Goal: Communication & Community: Answer question/provide support

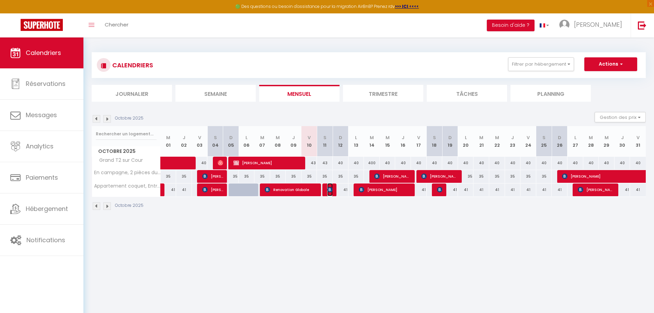
click at [328, 192] on img at bounding box center [329, 189] width 5 height 5
select select "OK"
select select "KO"
select select "0"
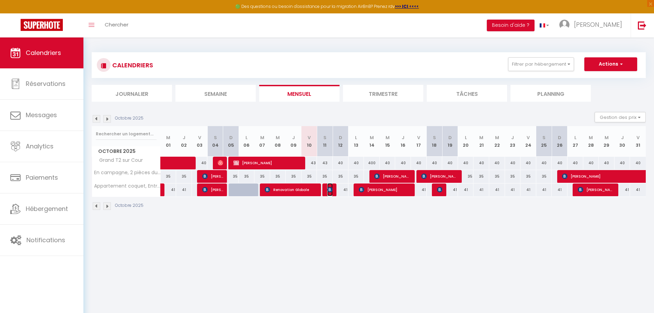
select select "1"
select select
select select "33148"
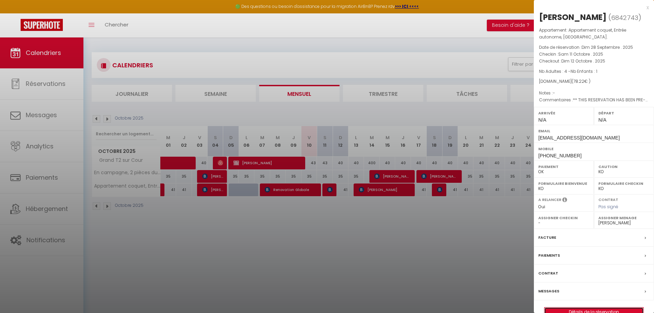
click at [609, 312] on link "Détails de la réservation" at bounding box center [594, 311] width 99 height 9
select select
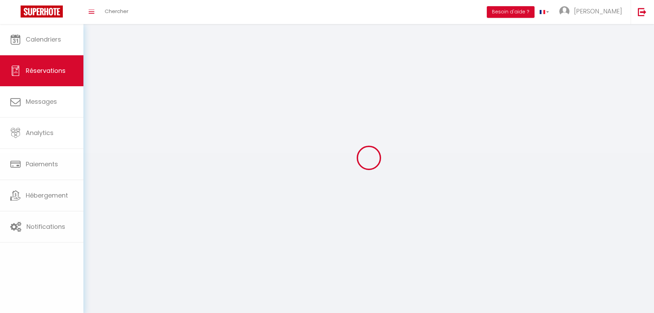
select select
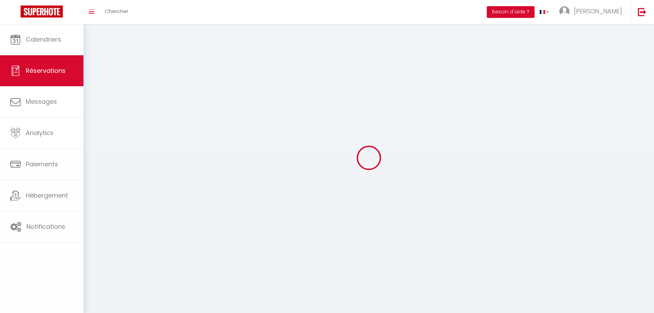
select select
checkbox input "false"
select select
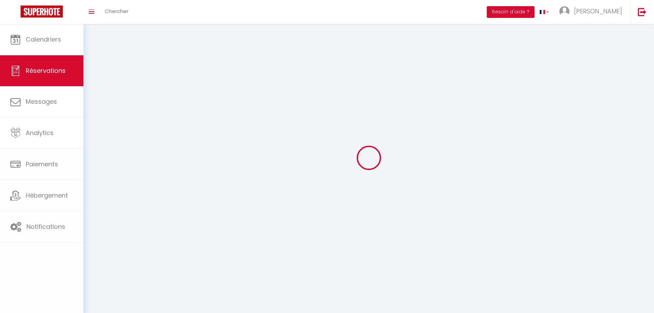
select select
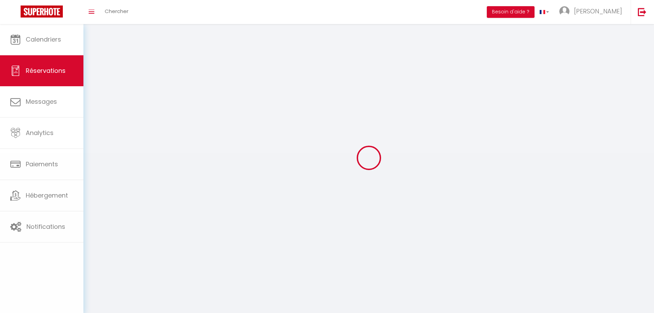
select select
checkbox input "false"
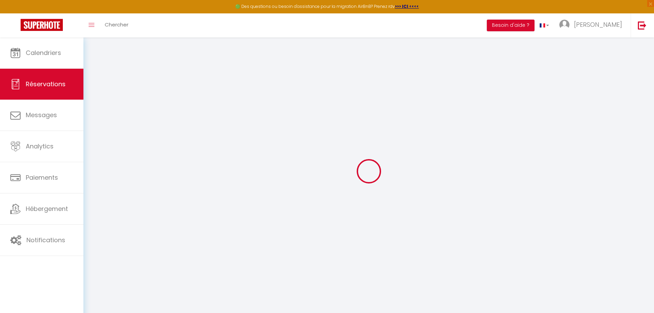
select select
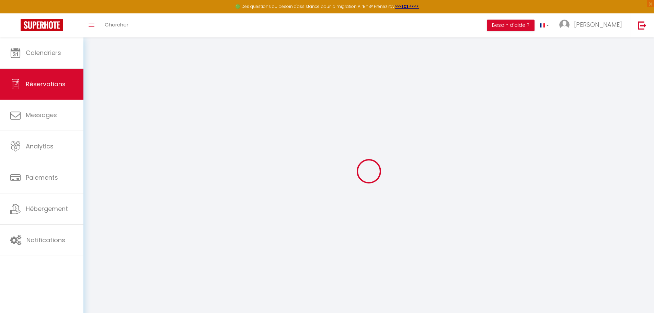
select select
checkbox input "false"
select select
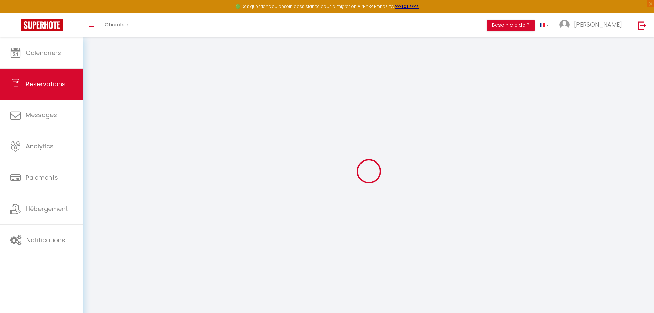
select select
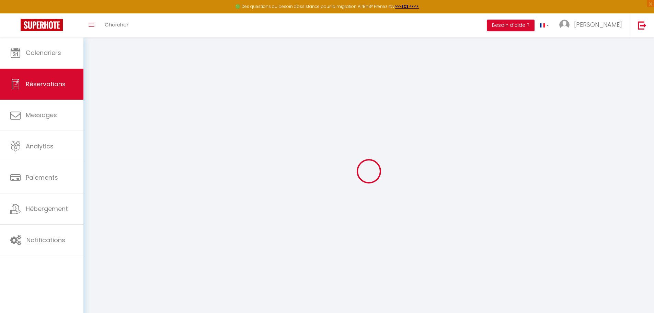
checkbox input "false"
type input "Bouret"
type input "[PERSON_NAME]"
type input "[EMAIL_ADDRESS][DOMAIN_NAME]"
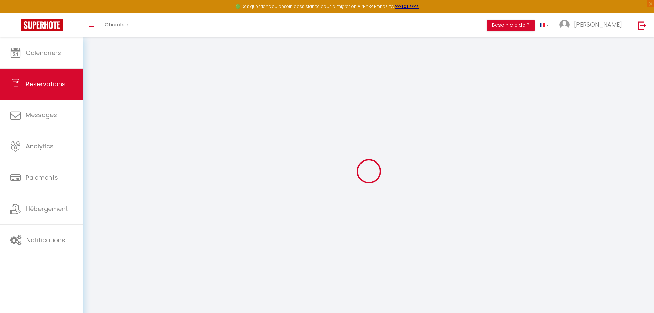
type input "[PHONE_NUMBER]"
type input "0661232592"
type input "."
select select "FR"
type input "28"
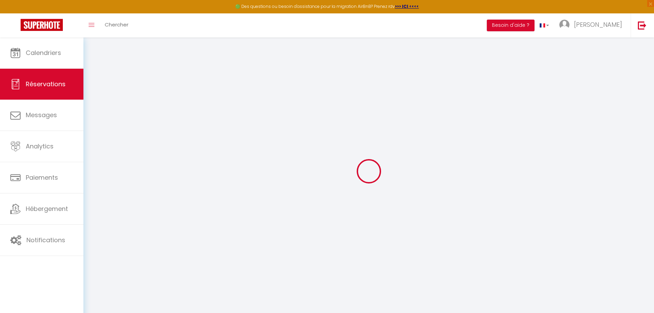
type input "11.52"
type input "1.1"
select select "51398"
select select "1"
select select
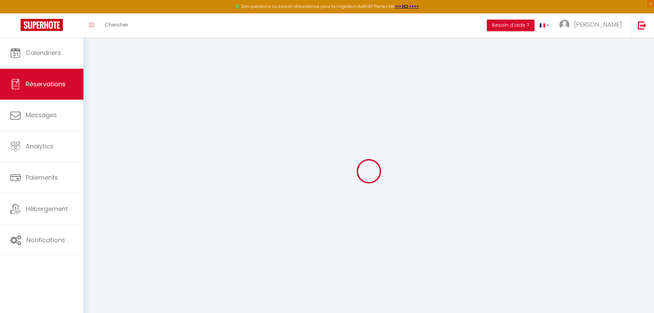
select select
type input "4"
type input "1"
select select "12"
select select "14"
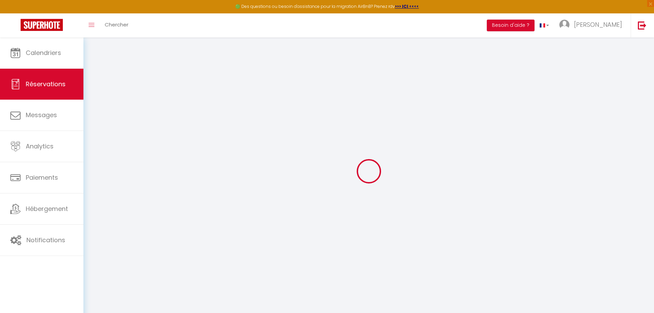
type input "38.81"
checkbox input "false"
type input "0"
select select "2"
type input "20"
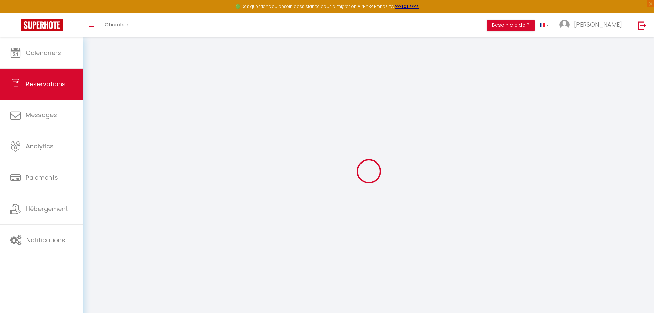
type input "20"
type input "0"
select select
checkbox input "false"
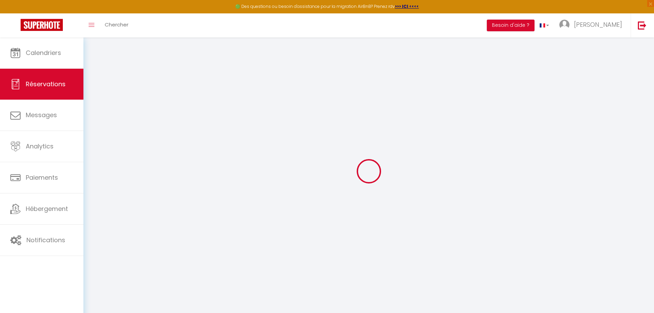
select select
checkbox input "false"
select select
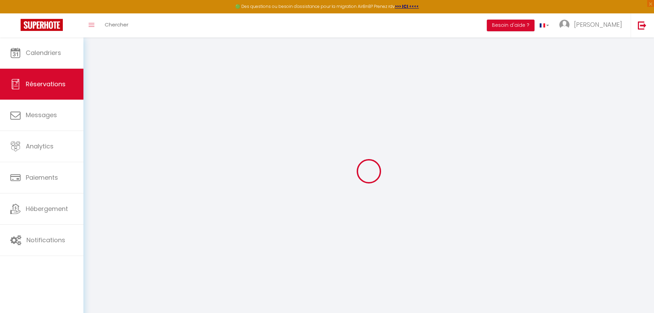
checkbox input "false"
type textarea "** THIS RESERVATION HAS BEEN PRE-PAID ** BOOKING NOTE : Payment charge is EUR 1…"
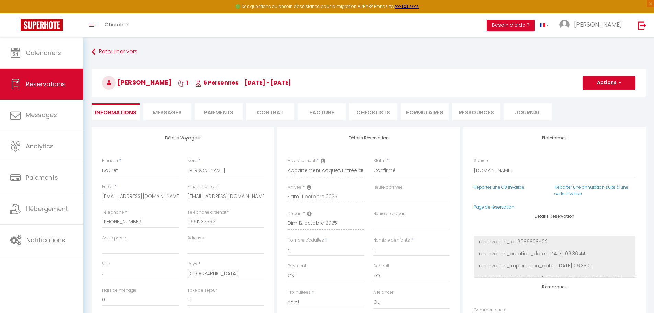
type input "10"
type input "1.41"
select select
checkbox input "false"
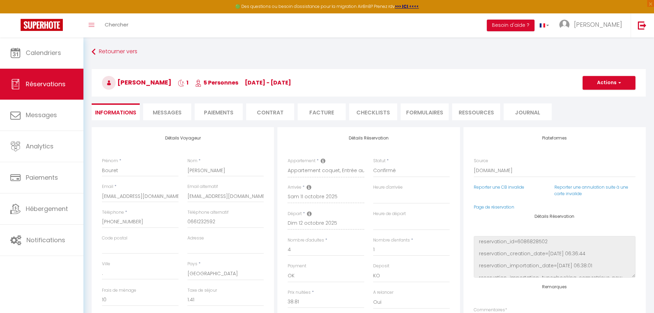
select select "15:00"
select select "11:00"
click at [502, 208] on link "Page de réservation" at bounding box center [494, 207] width 41 height 6
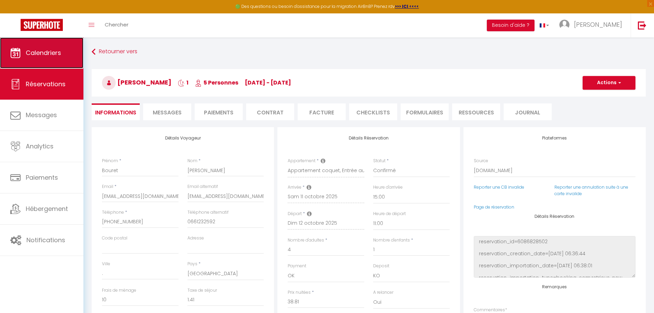
click at [40, 56] on span "Calendriers" at bounding box center [43, 52] width 35 height 9
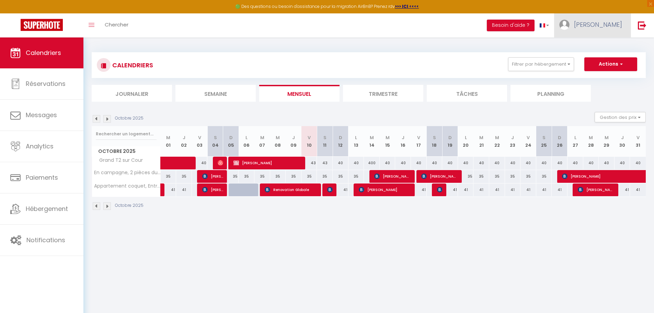
click at [609, 22] on span "[PERSON_NAME]" at bounding box center [598, 24] width 48 height 9
click at [604, 47] on link "Paramètres" at bounding box center [603, 48] width 51 height 12
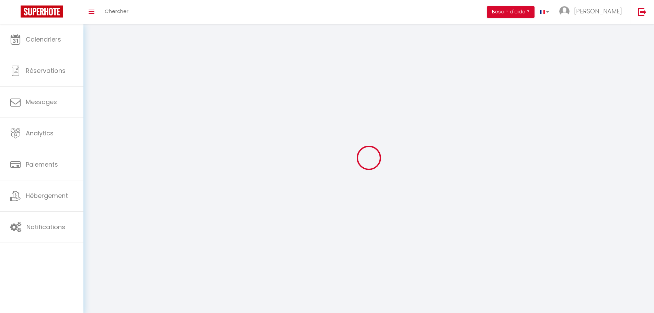
type input "[PERSON_NAME]"
type input "PIQUE"
type input "0777060521"
type input "[STREET_ADDRESS]"
type input "77570"
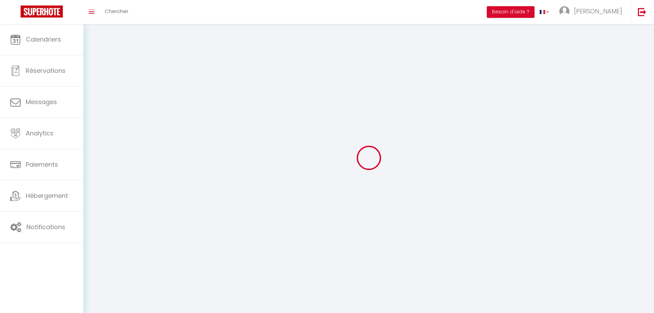
type input "[GEOGRAPHIC_DATA]"
type input "dGLPGivM5e16MSodtjYSuuFbJ"
type input "2sT4gwwsG6ZfkfYVaYI3qx83F"
type input "[URL][DOMAIN_NAME]"
select select "28"
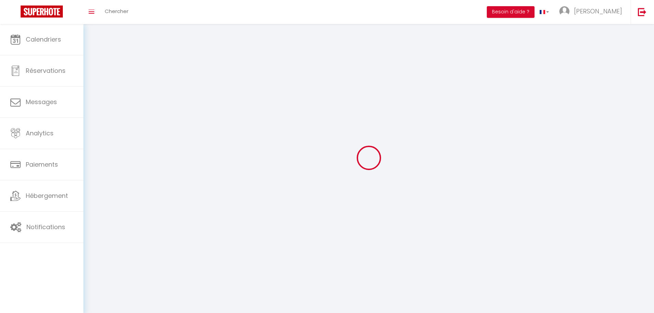
select select "fr"
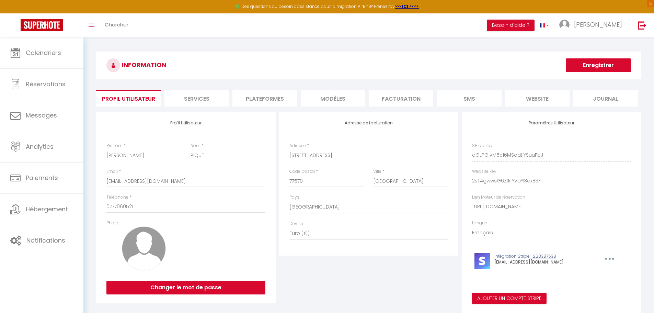
click at [279, 101] on li "Plateformes" at bounding box center [265, 98] width 65 height 17
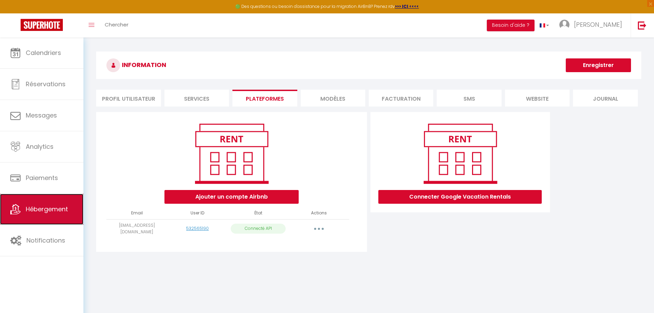
click at [38, 225] on link "Hébergement" at bounding box center [41, 209] width 83 height 31
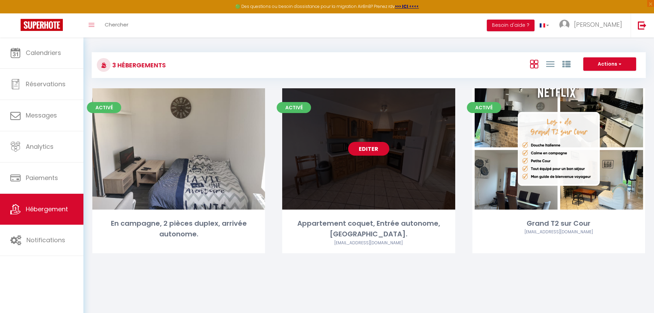
click at [373, 148] on link "Editer" at bounding box center [368, 149] width 41 height 14
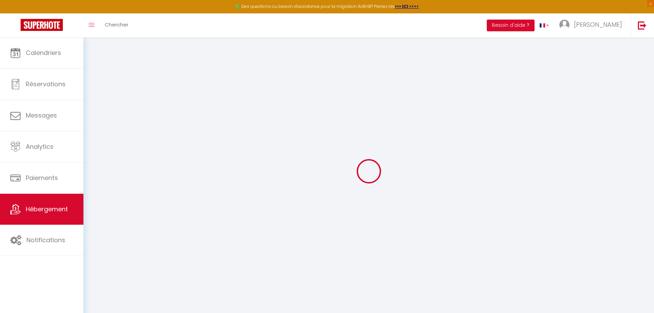
select select
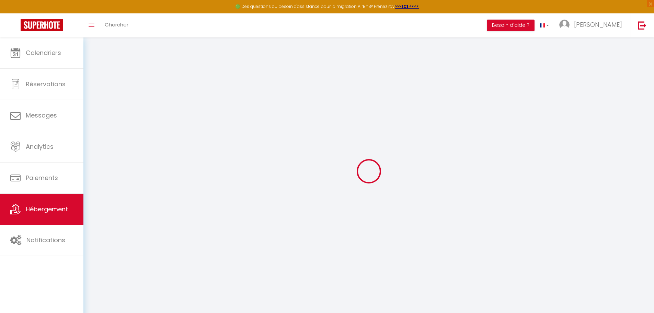
select select
checkbox input "false"
checkbox input "true"
checkbox input "false"
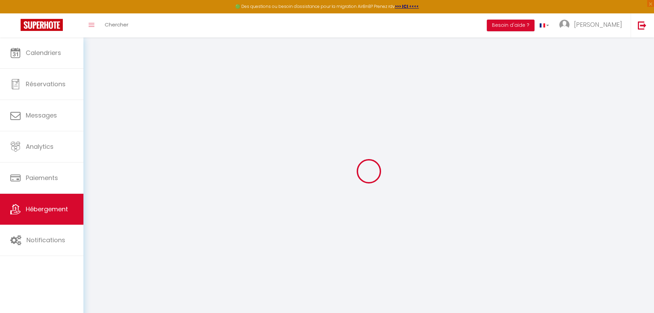
checkbox input "false"
checkbox input "true"
checkbox input "false"
select select
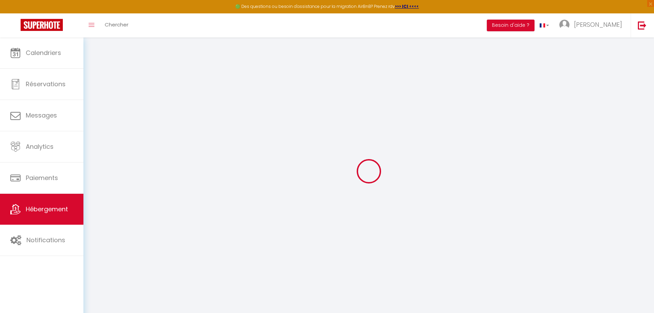
select select "15:00"
select select "23:45"
select select "11:00"
select select "15"
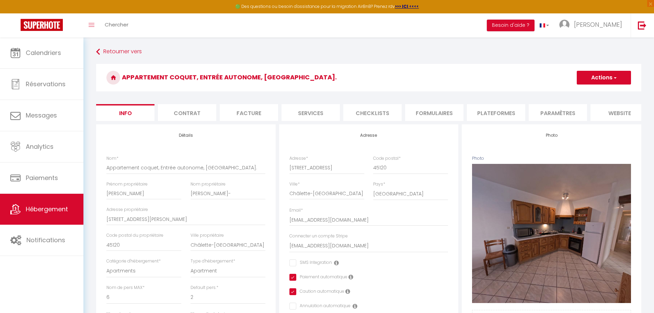
checkbox input "false"
checkbox input "true"
checkbox input "false"
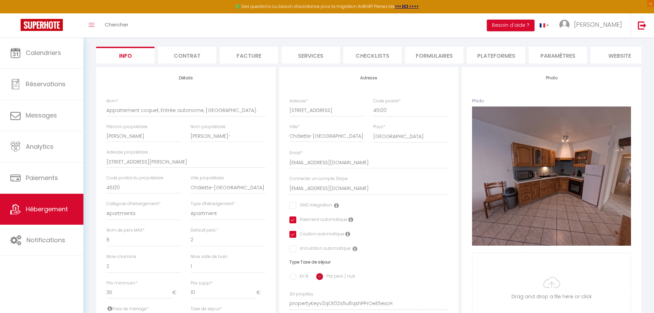
click at [382, 56] on li "Checklists" at bounding box center [372, 55] width 58 height 17
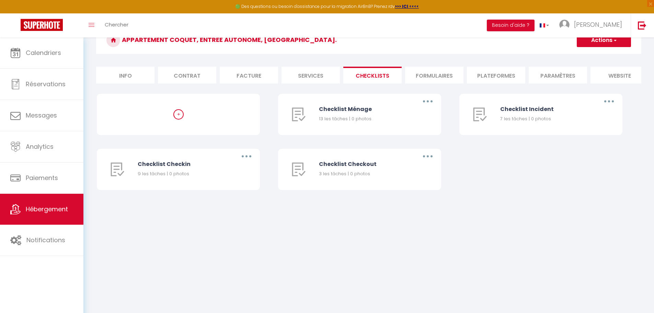
click at [438, 78] on li "Formulaires" at bounding box center [434, 75] width 58 height 17
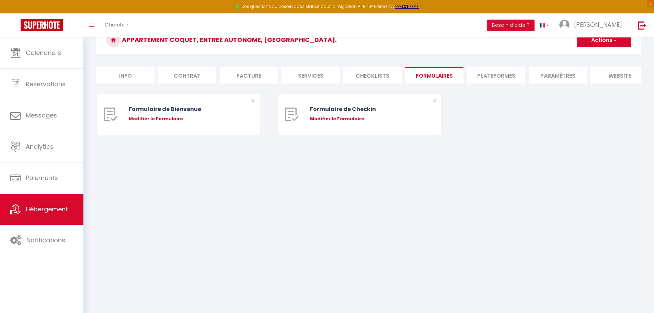
click at [329, 74] on li "Services" at bounding box center [311, 75] width 58 height 17
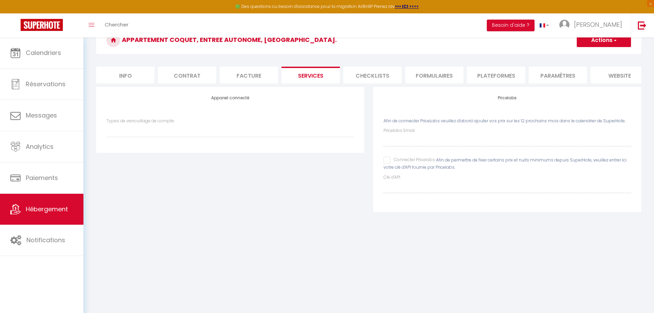
click at [385, 78] on li "Checklists" at bounding box center [372, 75] width 58 height 17
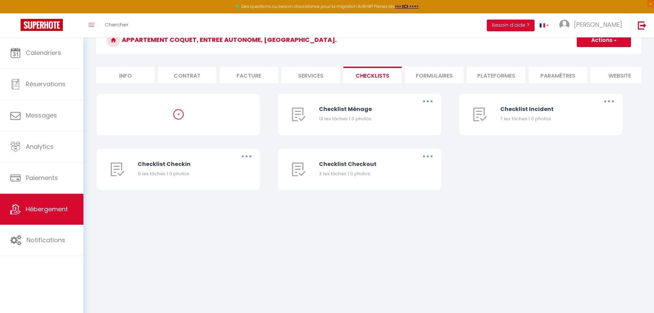
click at [199, 73] on li "Contrat" at bounding box center [187, 75] width 58 height 17
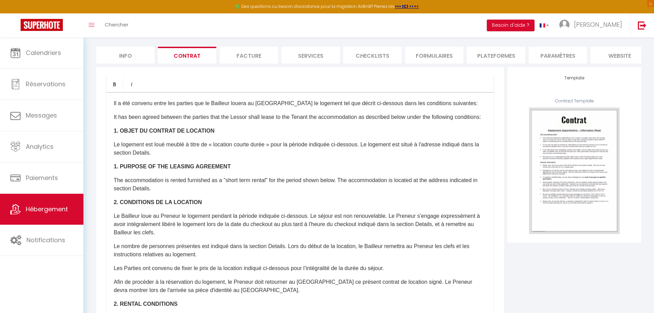
click at [260, 53] on li "Facture" at bounding box center [249, 55] width 58 height 17
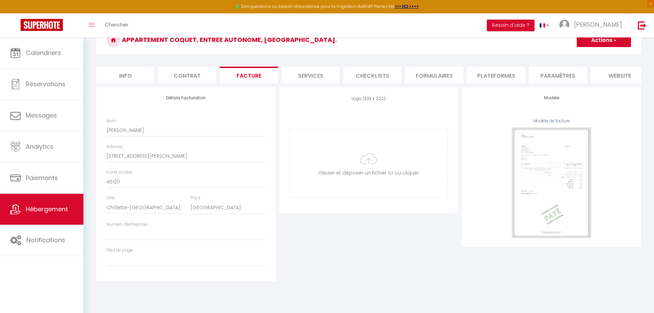
scroll to position [37, 0]
click at [315, 74] on li "Services" at bounding box center [311, 75] width 58 height 17
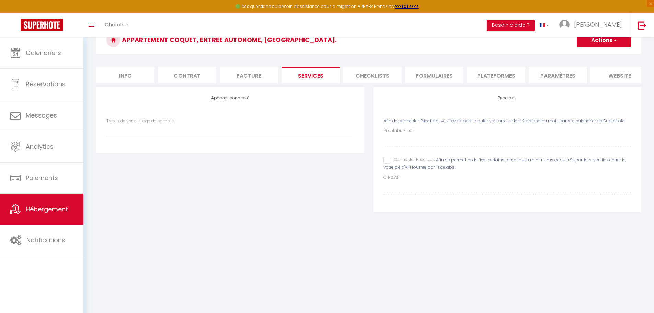
select select
click at [384, 76] on li "Checklists" at bounding box center [372, 75] width 58 height 17
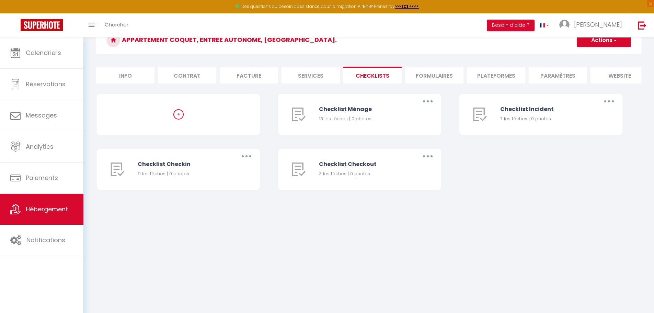
click at [433, 75] on li "Formulaires" at bounding box center [434, 75] width 58 height 17
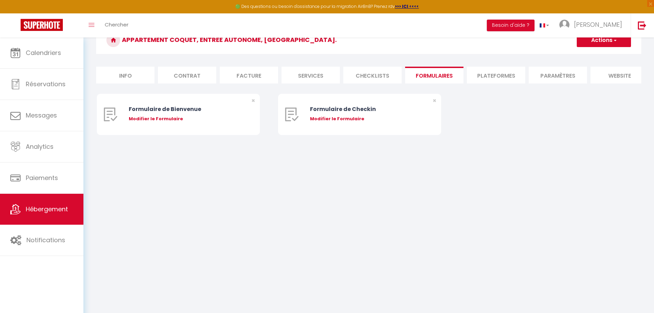
click at [491, 77] on li "Plateformes" at bounding box center [496, 75] width 58 height 17
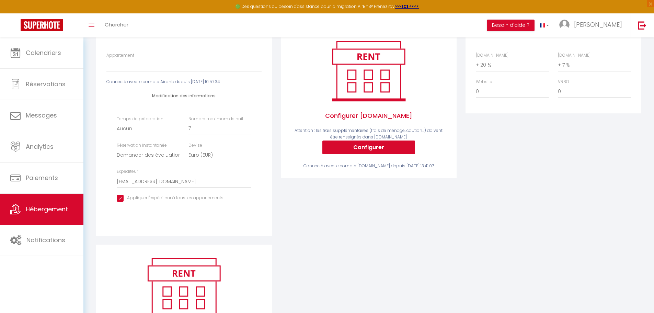
scroll to position [69, 0]
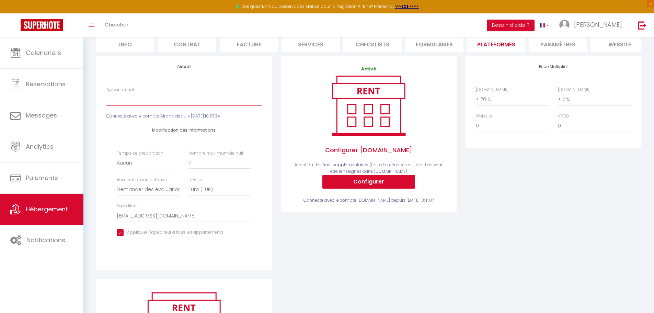
click at [196, 106] on select "Appartement" at bounding box center [183, 99] width 155 height 13
click at [197, 106] on select "Appartement" at bounding box center [183, 99] width 155 height 13
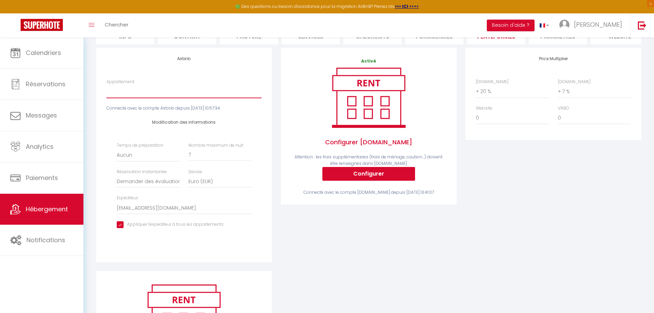
scroll to position [76, 0]
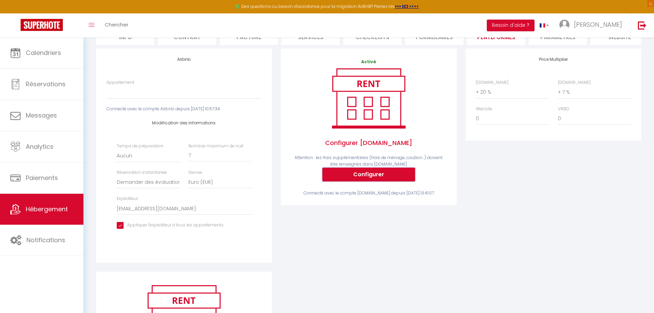
click at [364, 181] on button "Configurer" at bounding box center [369, 175] width 93 height 14
select select
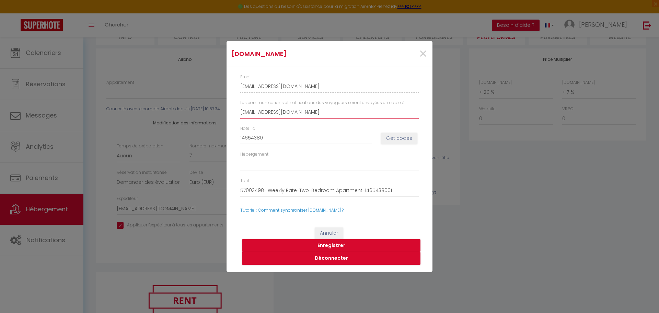
drag, startPoint x: 307, startPoint y: 115, endPoint x: 184, endPoint y: 106, distance: 122.9
click at [168, 106] on div "[DOMAIN_NAME] × Email [EMAIL_ADDRESS][DOMAIN_NAME] Les communications et notifi…" at bounding box center [329, 156] width 659 height 313
click at [425, 50] on span "×" at bounding box center [423, 54] width 9 height 21
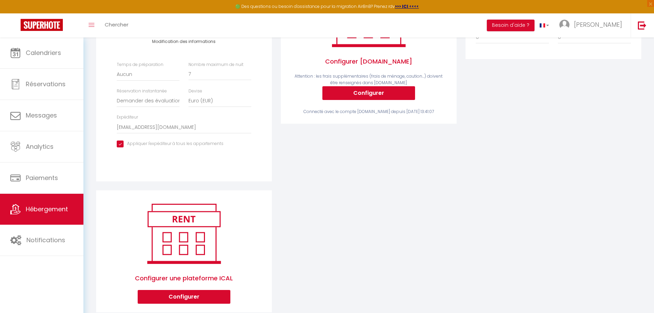
scroll to position [179, 0]
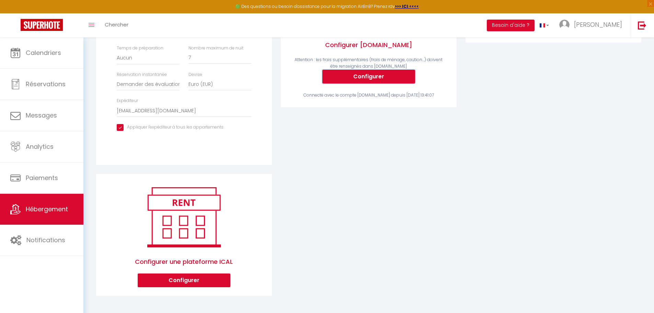
click at [363, 76] on button "Configurer" at bounding box center [369, 77] width 93 height 14
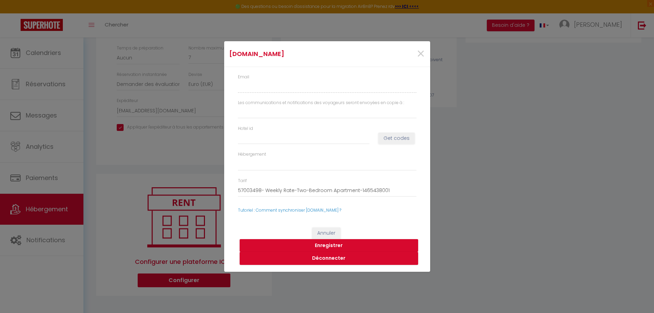
type input "[EMAIL_ADDRESS][DOMAIN_NAME]"
type input "14654380"
select select
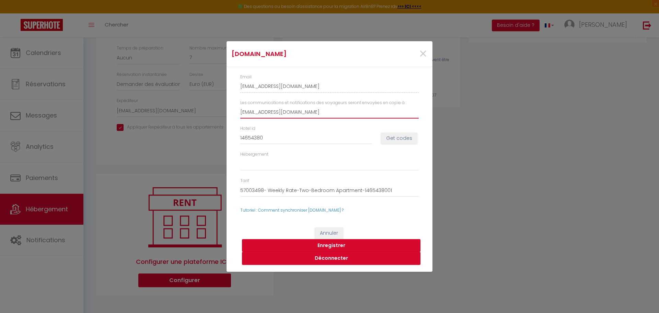
click at [348, 110] on input "[EMAIL_ADDRESS][DOMAIN_NAME]" at bounding box center [329, 112] width 179 height 12
click at [323, 157] on div "Hébergement 1465438001 - Two-Bedroom Apartment" at bounding box center [330, 161] width 188 height 20
click at [325, 161] on select "1465438001 - Two-Bedroom Apartment" at bounding box center [329, 164] width 179 height 13
click at [331, 154] on div "Hébergement 1465438001 - Two-Bedroom Apartment" at bounding box center [330, 161] width 188 height 20
drag, startPoint x: 293, startPoint y: 137, endPoint x: 181, endPoint y: 139, distance: 111.6
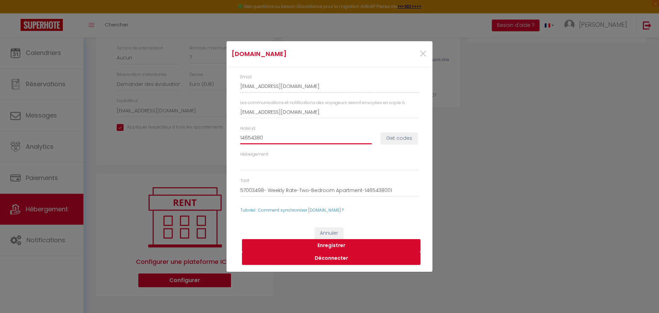
click at [184, 139] on div "[DOMAIN_NAME] × Email [EMAIL_ADDRESS][DOMAIN_NAME] Les communications et notifi…" at bounding box center [329, 156] width 659 height 313
click at [419, 55] on span "×" at bounding box center [423, 54] width 9 height 21
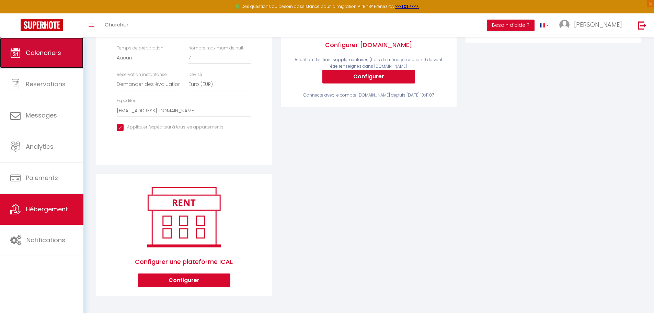
click at [52, 49] on span "Calendriers" at bounding box center [43, 52] width 35 height 9
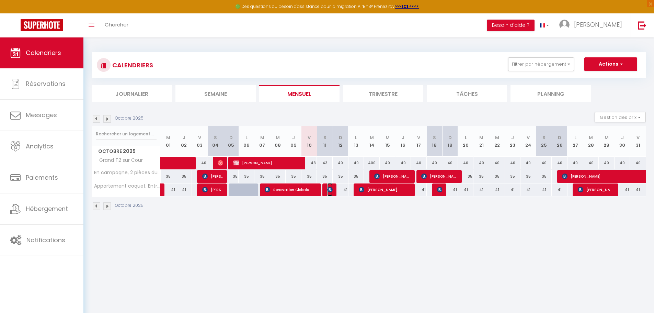
click at [329, 191] on img at bounding box center [329, 189] width 5 height 5
select select "OK"
select select "KO"
select select "0"
select select "1"
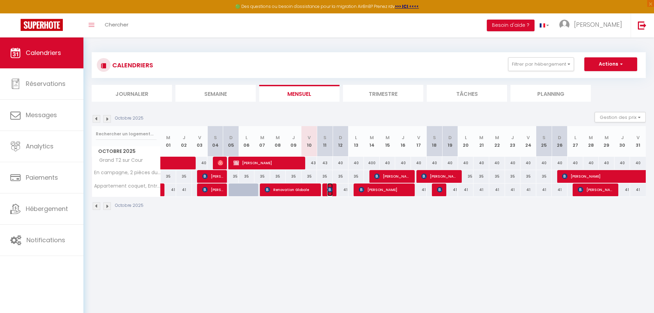
select select "1"
select select
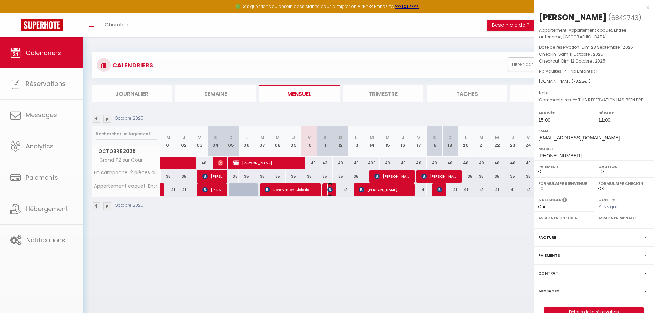
select select "33148"
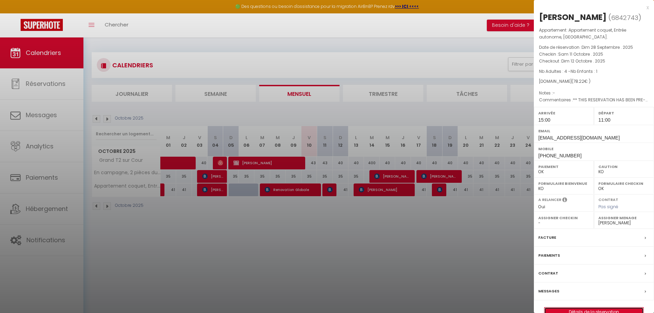
click at [585, 309] on link "Détails de la réservation" at bounding box center [594, 311] width 99 height 9
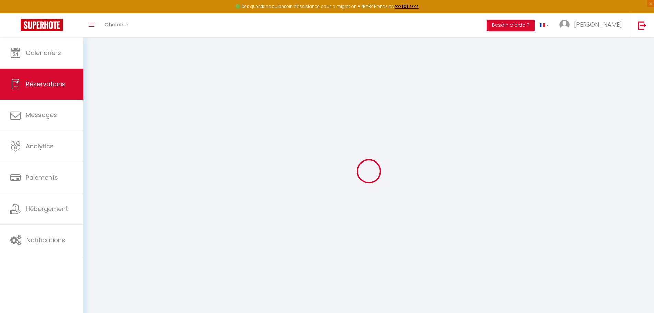
select select
checkbox input "false"
select select
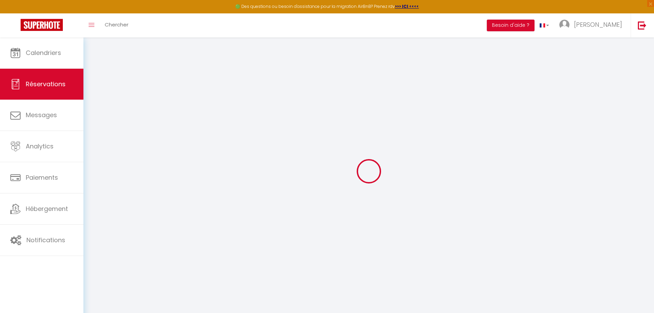
checkbox input "false"
type textarea "** THIS RESERVATION HAS BEEN PRE-PAID ** BOOKING NOTE : Payment charge is EUR 1…"
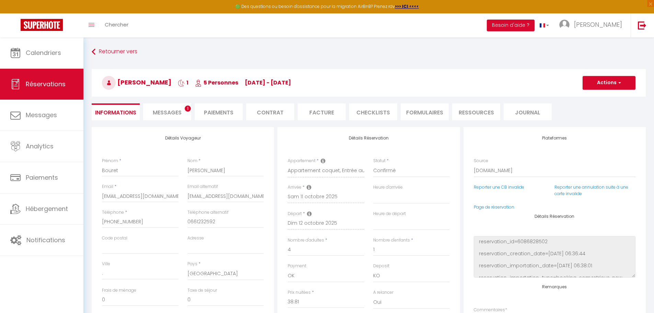
type input "10"
type input "1.41"
select select
checkbox input "false"
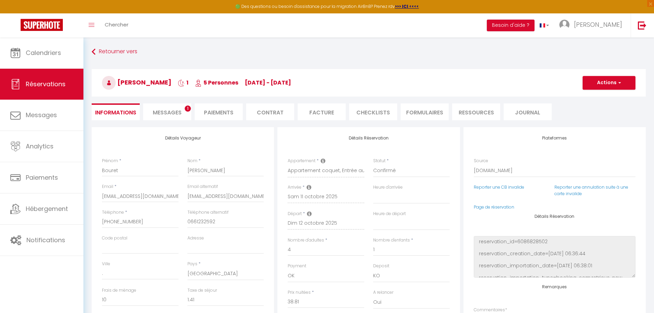
select select "15:00"
select select "11:00"
click at [173, 113] on span "Messages" at bounding box center [167, 113] width 29 height 8
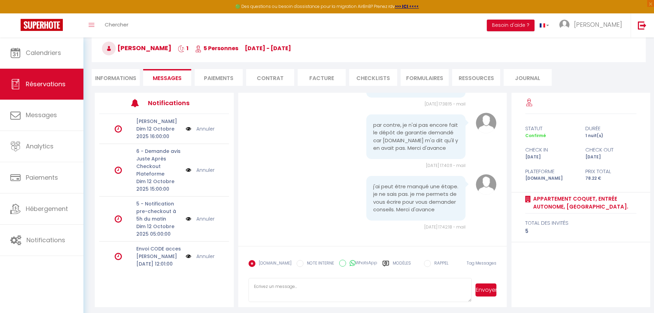
scroll to position [37, 0]
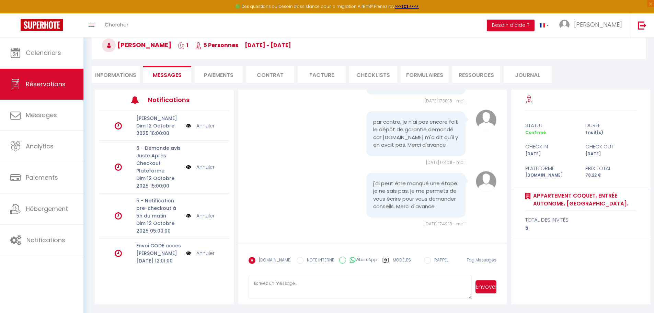
drag, startPoint x: 305, startPoint y: 285, endPoint x: 327, endPoint y: 285, distance: 22.0
click at [305, 285] on textarea at bounding box center [361, 287] width 224 height 24
paste textarea "Dépôt de garantie remboursable Un dépôt de garantie d'un montant de € 200 est d…"
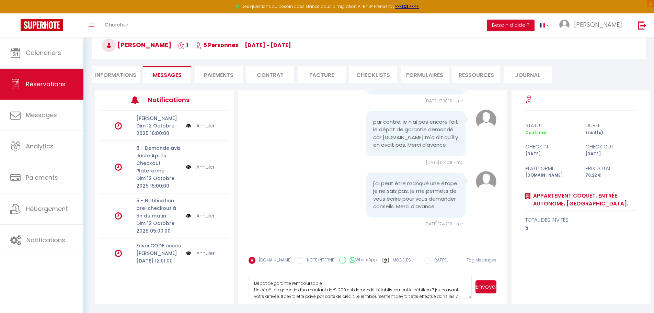
scroll to position [14, 0]
type textarea "Dépôt de garantie remboursable Un dépôt de garantie d'un montant de € 200 est d…"
click at [493, 290] on button "Envoyer" at bounding box center [486, 286] width 21 height 13
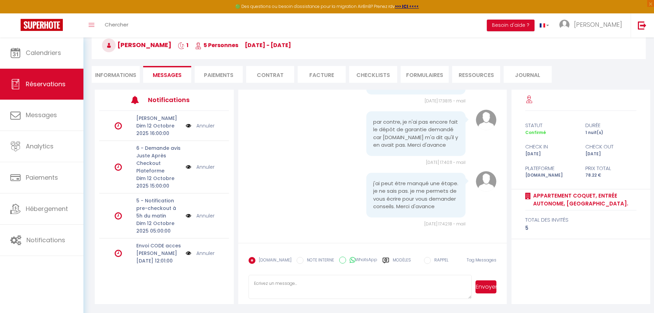
scroll to position [0, 0]
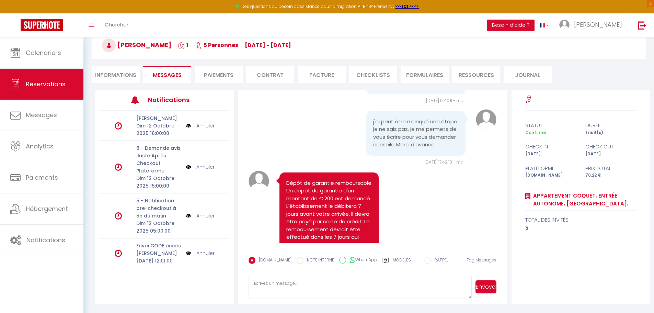
click at [373, 295] on textarea at bounding box center [361, 287] width 224 height 24
paste textarea "Loremi do si ametco A'elitseddoeius T6 incididu utlabo etdo Magnaaliq Enim admi…"
type textarea "Loremi do si ametco A'elitseddoeius T6 incididu utlabo etdo Magnaaliq Enim admi…"
click at [494, 288] on button "Envoyer" at bounding box center [486, 286] width 21 height 13
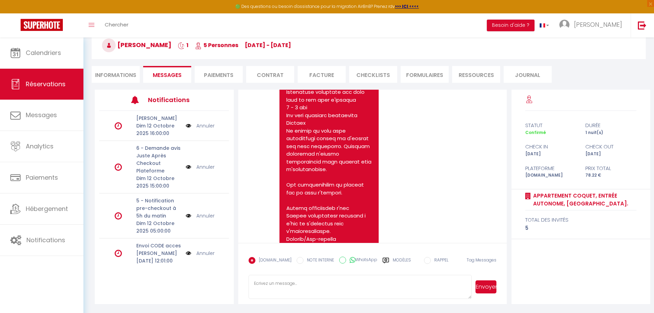
scroll to position [1518, 0]
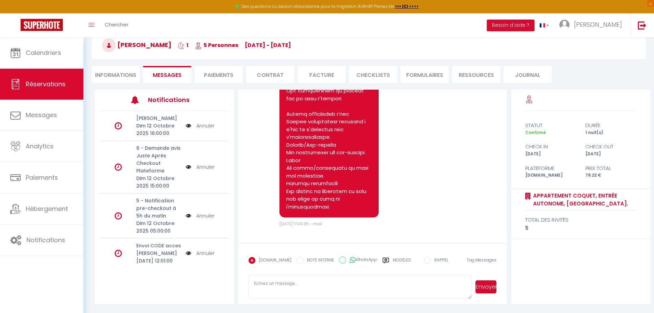
click at [313, 288] on textarea at bounding box center [361, 287] width 224 height 24
type textarea "c"
type textarea "Bonjour comme vous pouvez le voir ceci est bien écrit sur la page booking"
click at [485, 288] on button "Envoyer" at bounding box center [486, 286] width 21 height 13
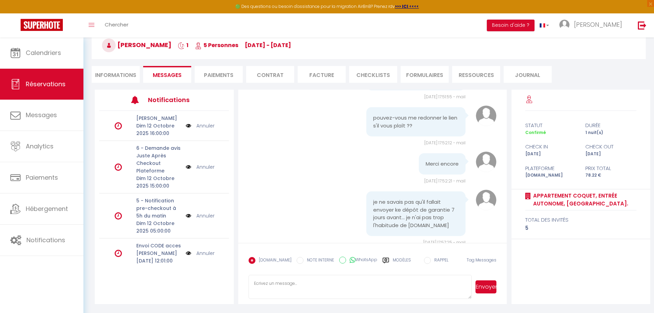
scroll to position [1726, 0]
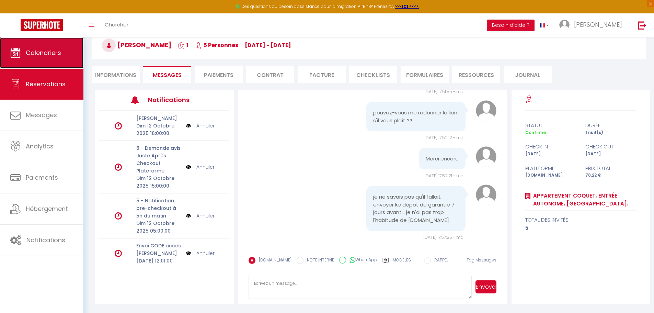
click at [55, 53] on span "Calendriers" at bounding box center [43, 52] width 35 height 9
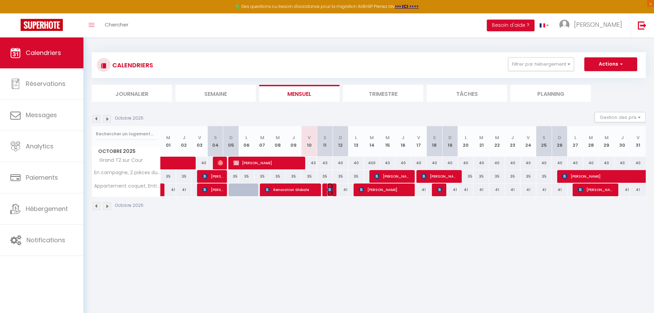
click at [328, 191] on img at bounding box center [329, 189] width 5 height 5
select select "OK"
select select "KO"
select select "0"
select select "1"
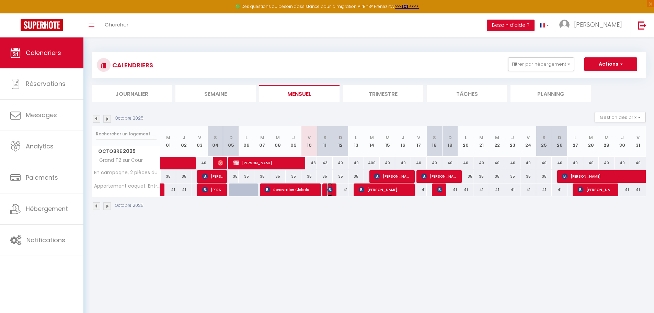
select select "1"
select select
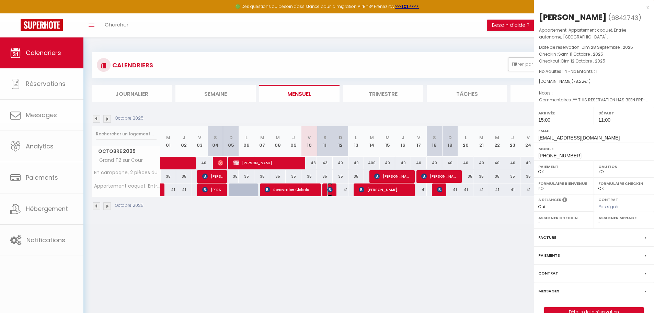
select select "33148"
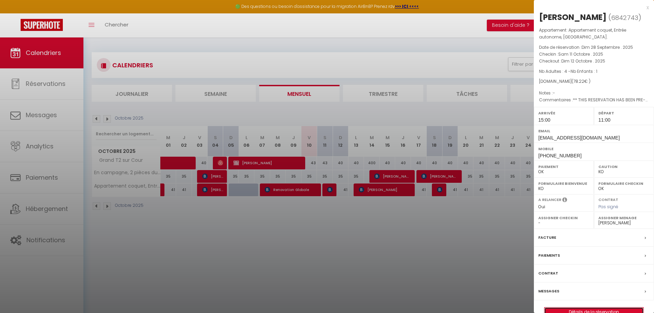
click at [585, 308] on link "Détails de la réservation" at bounding box center [594, 311] width 99 height 9
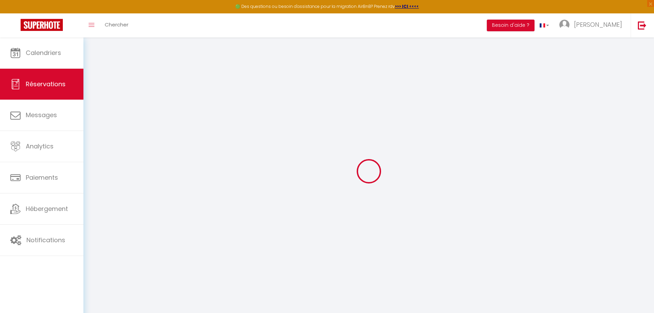
type input "Bouret"
type input "[PERSON_NAME]"
type input "[EMAIL_ADDRESS][DOMAIN_NAME]"
type input "[PHONE_NUMBER]"
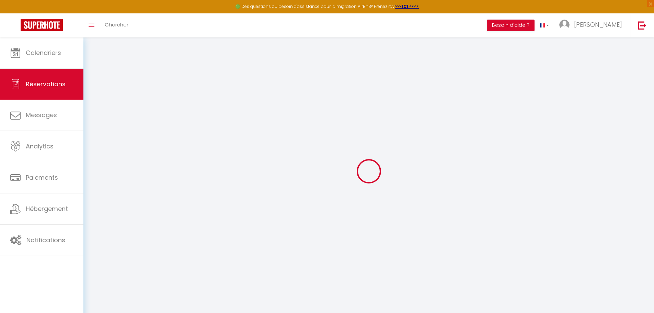
type input "0661232592"
type input "."
select select "FR"
type input "28"
type input "11.52"
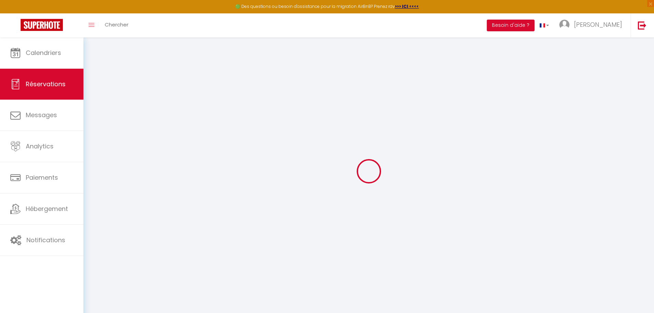
type input "1.1"
select select "51398"
select select "1"
select select
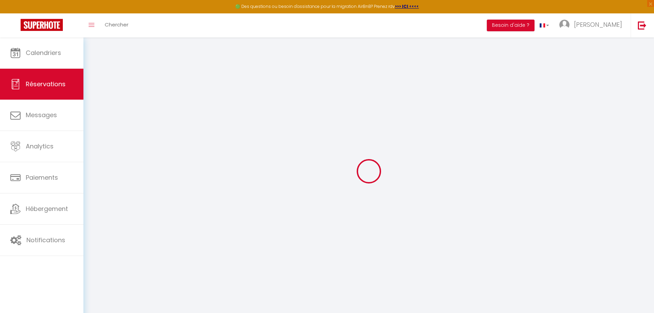
type input "4"
type input "1"
select select "12"
select select "14"
type input "38.81"
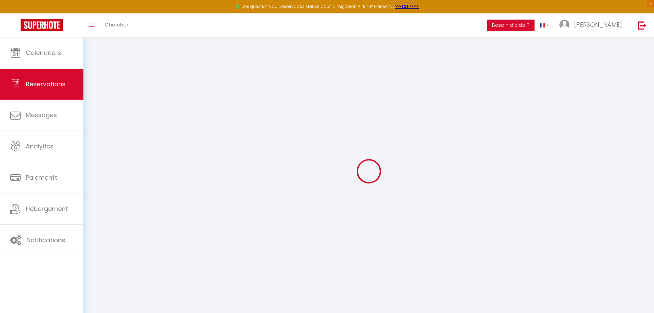
checkbox input "false"
type input "0"
select select "2"
type input "20"
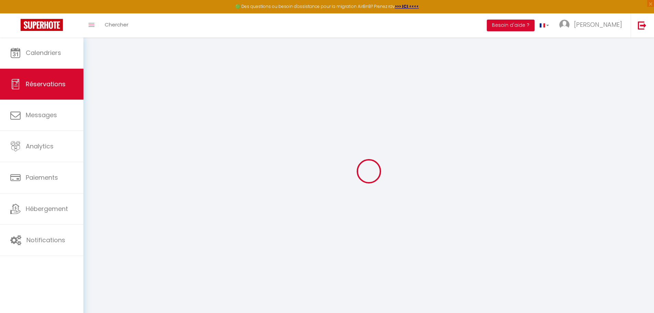
type input "0"
select select
checkbox input "false"
select select
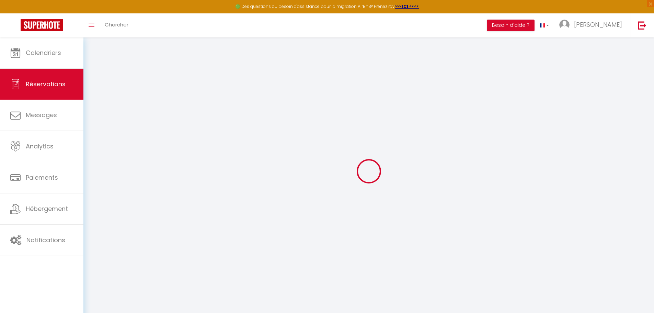
select select
checkbox input "false"
select select
checkbox input "false"
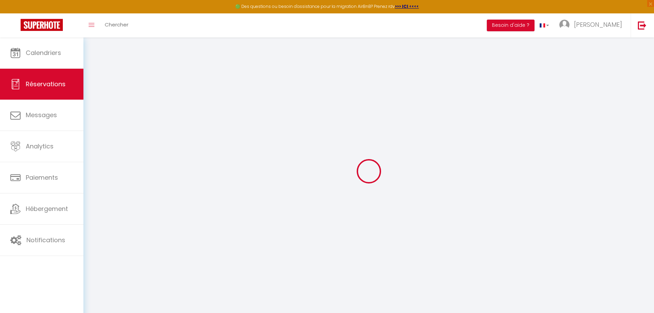
type textarea "** THIS RESERVATION HAS BEEN PRE-PAID ** BOOKING NOTE : Payment charge is EUR 1…"
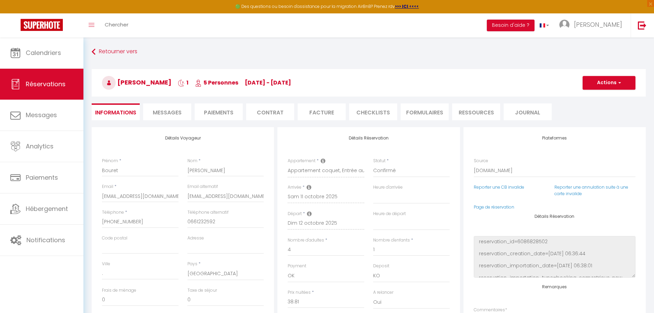
type input "10"
type input "1.41"
select select
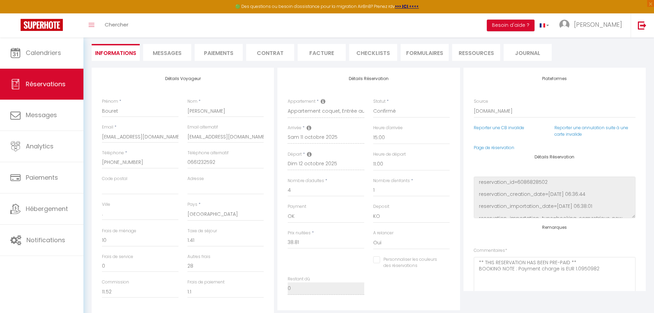
scroll to position [57, 0]
click at [174, 52] on span "Messages" at bounding box center [167, 55] width 29 height 8
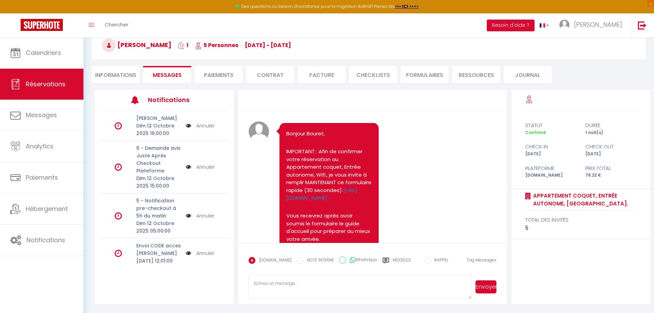
scroll to position [37, 0]
drag, startPoint x: 501, startPoint y: 101, endPoint x: 507, endPoint y: 114, distance: 13.5
click at [507, 114] on div "Note Sms Bonjour Bouret, IMPORTANT : Afin de confirmer votre réservation au App…" at bounding box center [373, 197] width 278 height 214
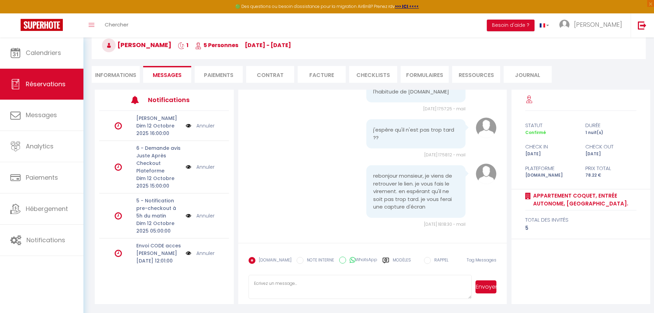
scroll to position [1955, 0]
click at [327, 289] on textarea at bounding box center [361, 287] width 224 height 24
click at [483, 291] on button "Envoyer" at bounding box center [486, 286] width 21 height 13
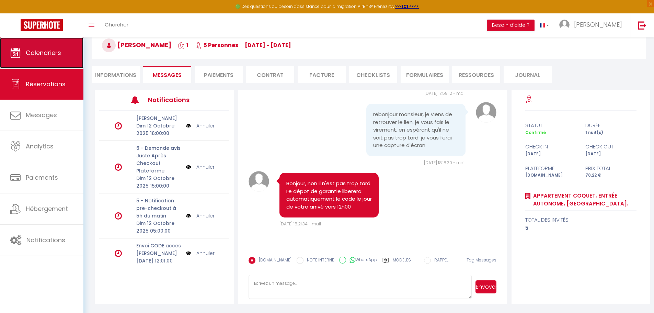
click at [56, 58] on link "Calendriers" at bounding box center [41, 52] width 83 height 31
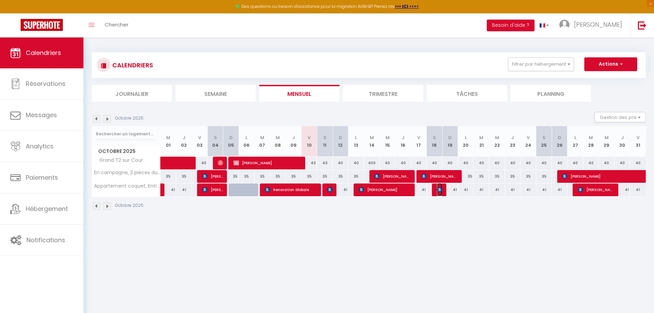
click at [439, 190] on img at bounding box center [439, 189] width 5 height 5
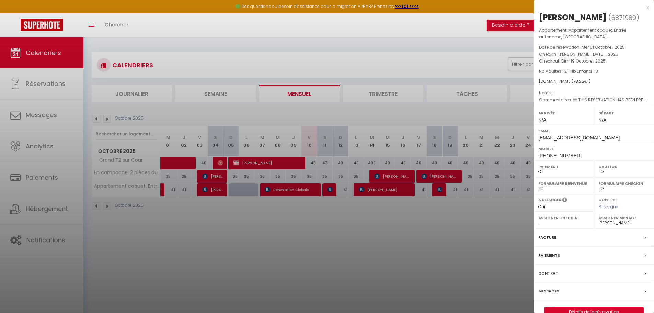
click at [404, 240] on div at bounding box center [327, 156] width 654 height 313
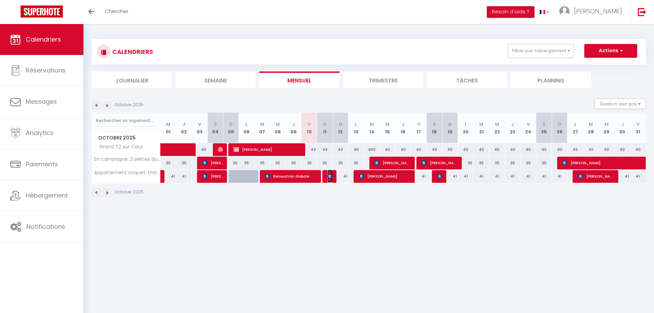
click at [330, 177] on img at bounding box center [329, 175] width 5 height 5
select select "OK"
select select "0"
select select "1"
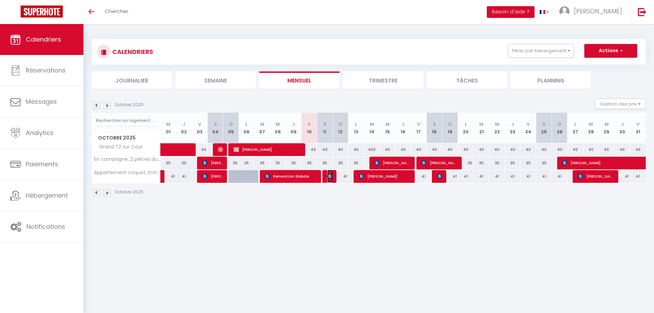
select select "1"
select select
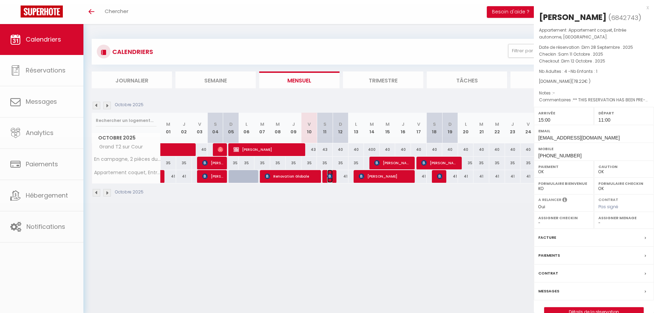
select select "33148"
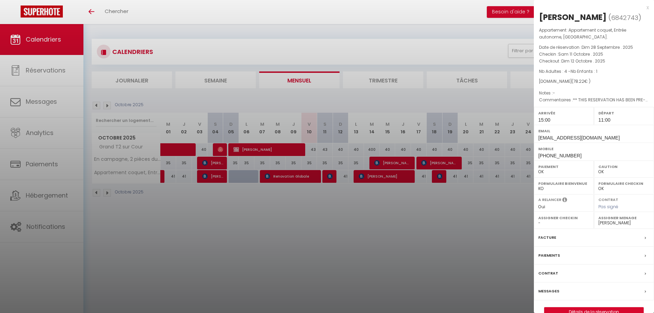
click at [357, 229] on div at bounding box center [327, 156] width 654 height 313
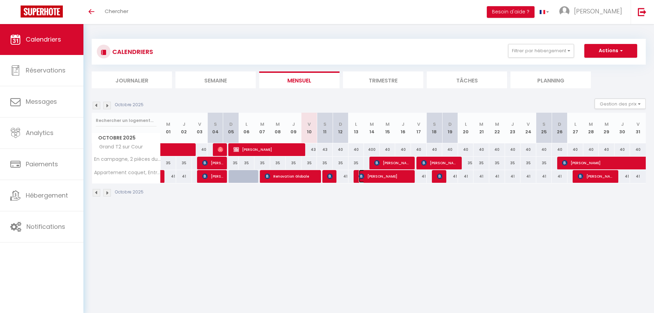
click at [364, 177] on img at bounding box center [361, 175] width 5 height 5
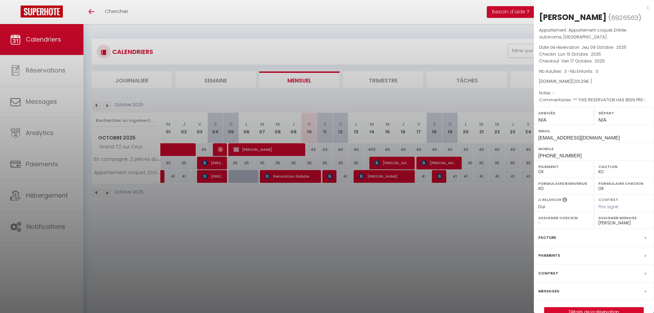
click at [339, 206] on div at bounding box center [327, 156] width 654 height 313
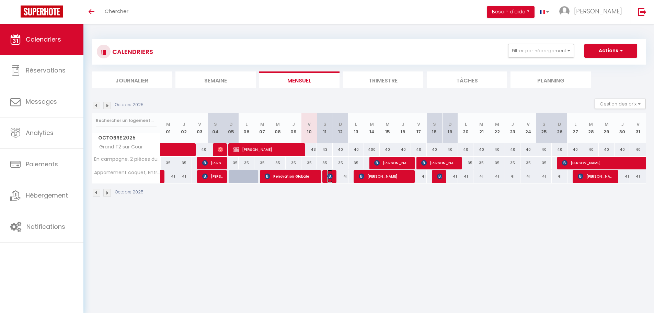
click at [332, 180] on span "[PERSON_NAME]" at bounding box center [329, 176] width 5 height 13
select select "OK"
select select "1"
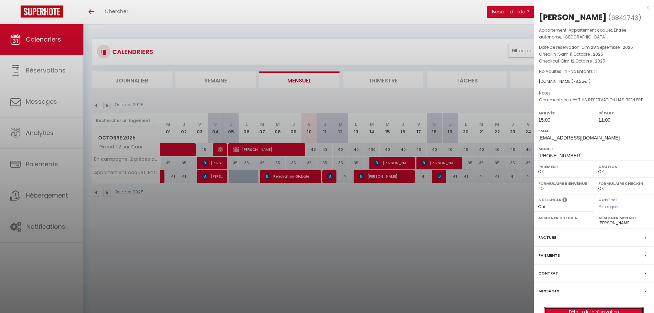
click at [586, 310] on link "Détails de la réservation" at bounding box center [594, 311] width 99 height 9
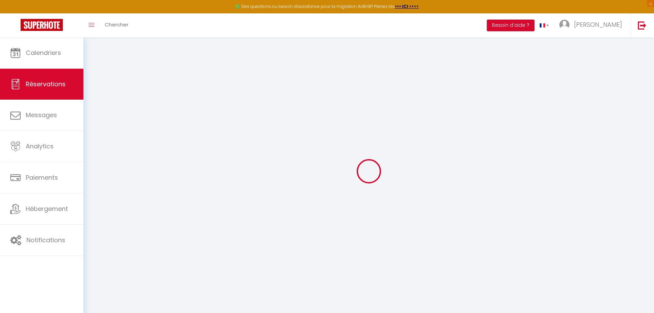
select select
checkbox input "false"
type textarea "** THIS RESERVATION HAS BEEN PRE-PAID ** BOOKING NOTE : Payment charge is EUR 1…"
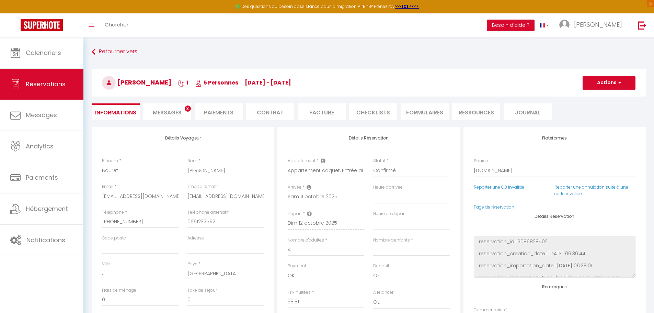
type input "10"
type input "1.41"
select select
checkbox input "false"
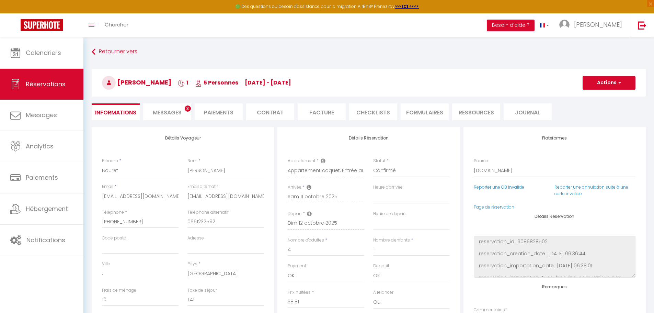
select select "15:00"
select select "11:00"
click at [168, 114] on span "Messages" at bounding box center [167, 113] width 29 height 8
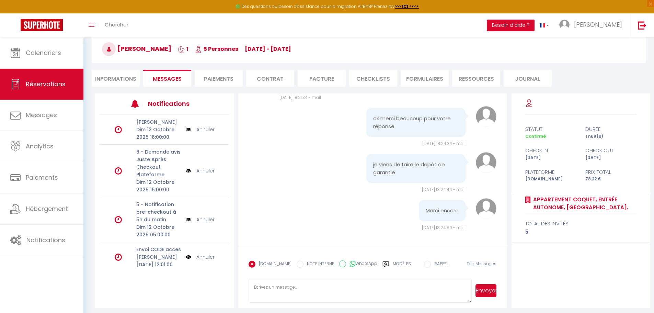
scroll to position [37, 0]
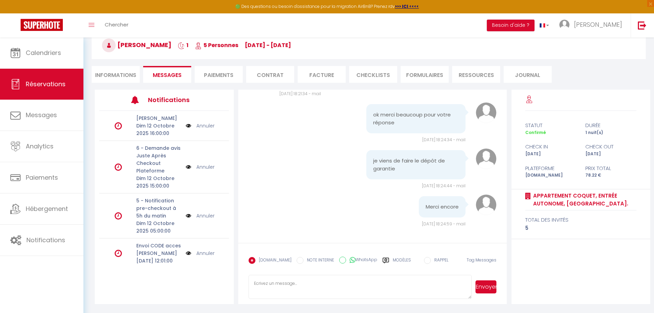
click at [362, 277] on textarea at bounding box center [361, 287] width 224 height 24
type textarea "de rien"
click at [485, 286] on button "Envoyer" at bounding box center [486, 286] width 21 height 13
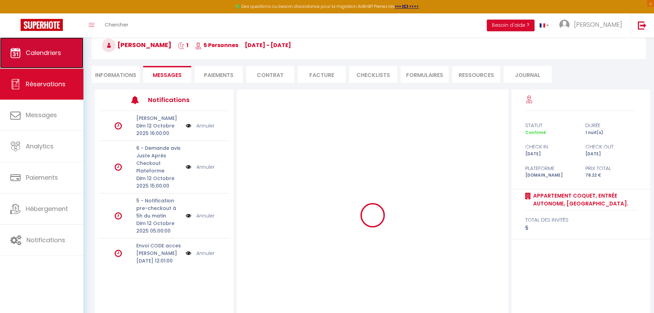
click at [59, 56] on span "Calendriers" at bounding box center [43, 52] width 35 height 9
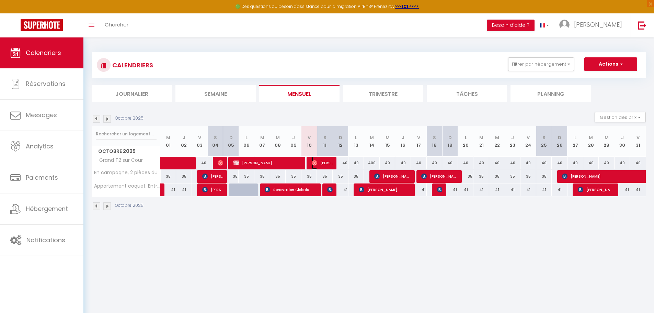
click at [320, 166] on span "Mahmoud Nofal" at bounding box center [322, 162] width 21 height 13
select select "OK"
select select "0"
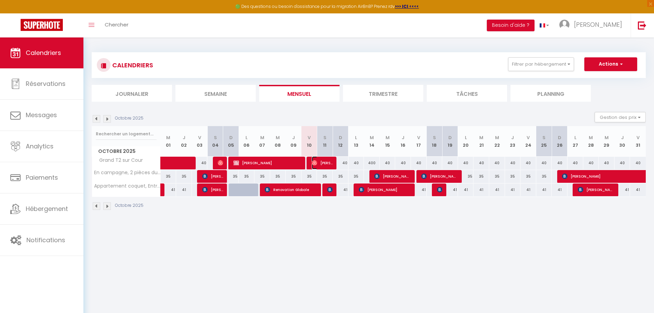
select select "1"
select select
select select "33148"
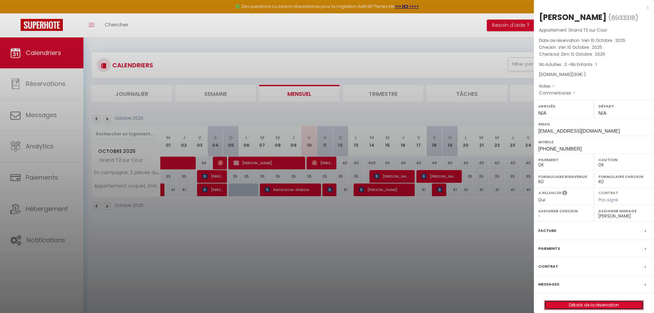
click at [596, 303] on link "Détails de la réservation" at bounding box center [594, 305] width 99 height 9
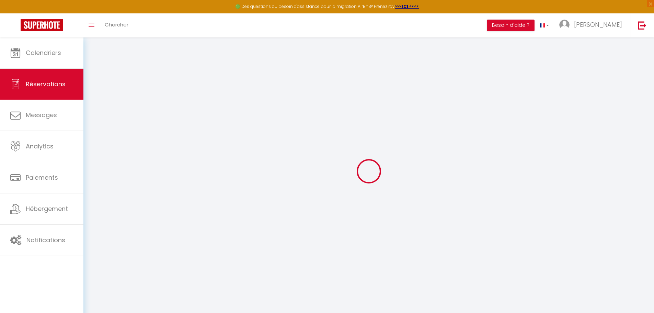
type input "Mahmoud"
type input "Nofal"
type input "e1b95uvuriv5qxlenxuu405hfhni@reply.superhote.com"
type input "+33646297532"
select select
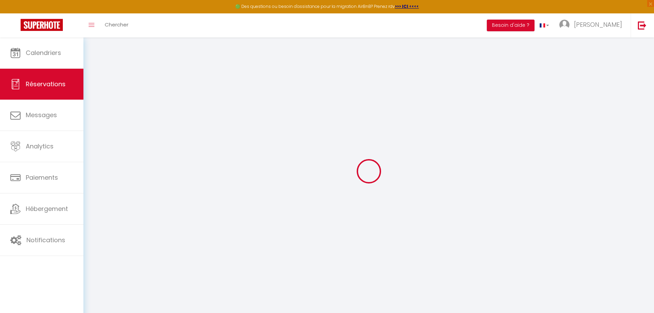
type input "28.8"
select select "50150"
select select "1"
select select
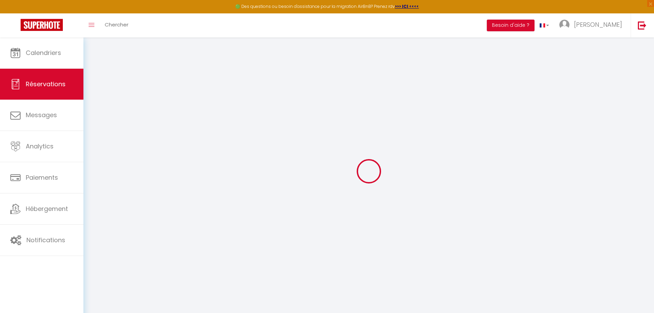
type input "2"
type input "1"
select select "12"
select select
type input "114"
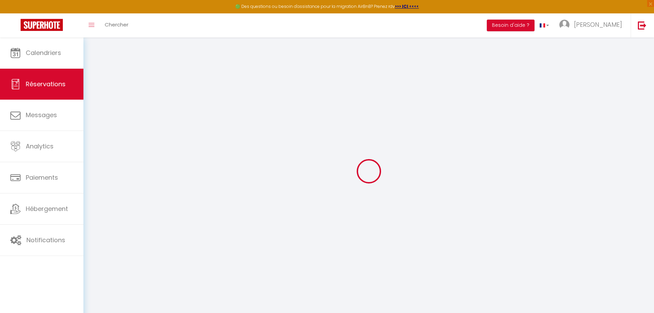
checkbox input "false"
type input "0"
select select "1"
type input "20"
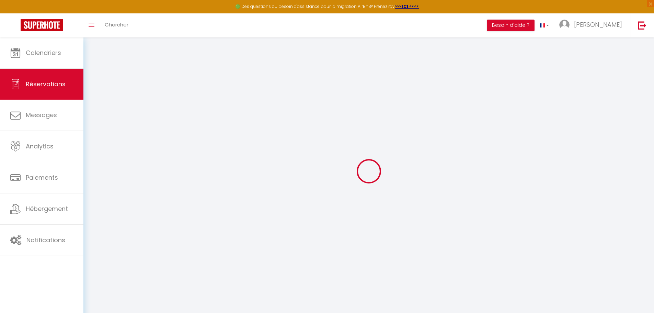
type input "0"
select select
select select "15"
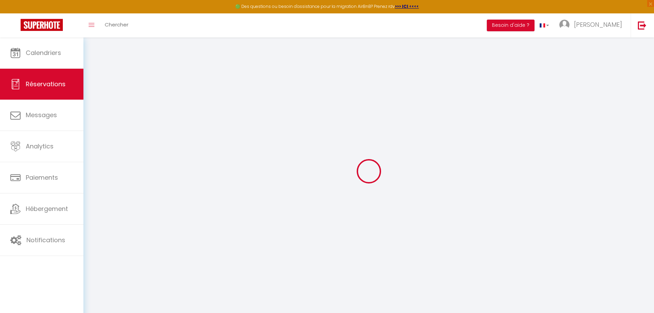
checkbox input "false"
select select
checkbox input "false"
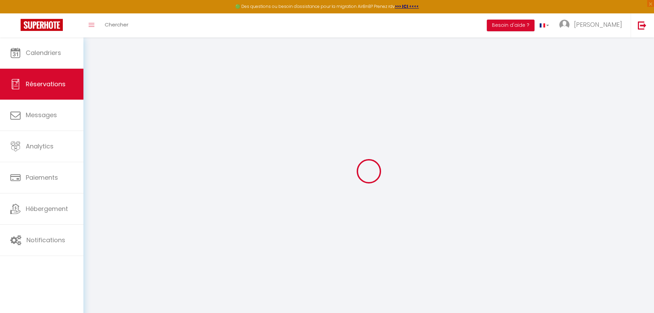
select select
checkbox input "false"
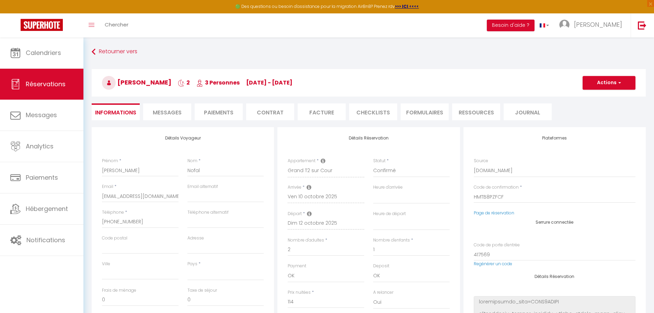
select select
type input "25"
select select
checkbox input "false"
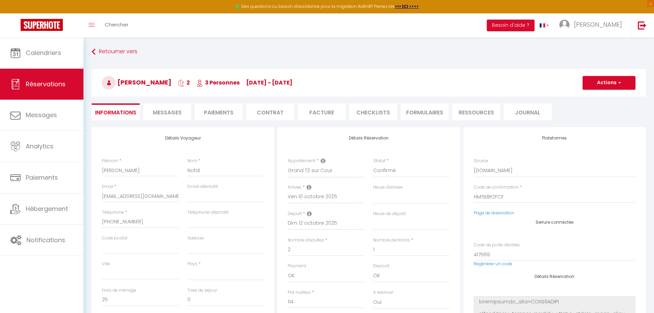
select select
checkbox input "false"
select select
click at [331, 108] on li "Facture" at bounding box center [322, 111] width 48 height 17
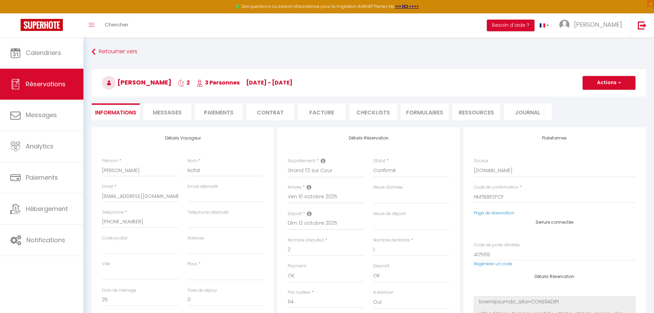
select select
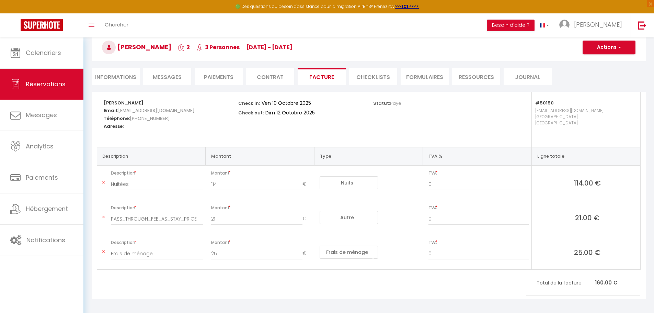
scroll to position [38, 0]
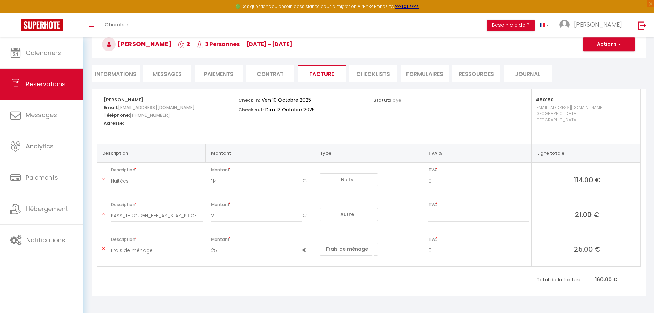
click at [122, 76] on li "Informations" at bounding box center [116, 73] width 48 height 17
select select
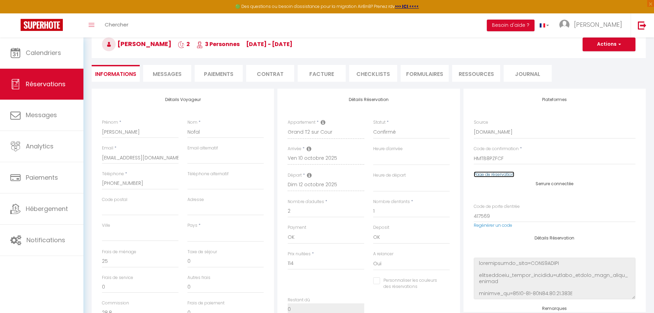
click at [489, 176] on link "Page de réservation" at bounding box center [494, 174] width 41 height 6
click at [179, 77] on span "Messages" at bounding box center [167, 74] width 29 height 8
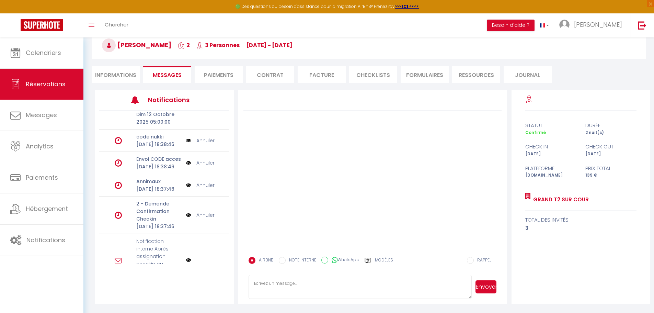
scroll to position [183, 0]
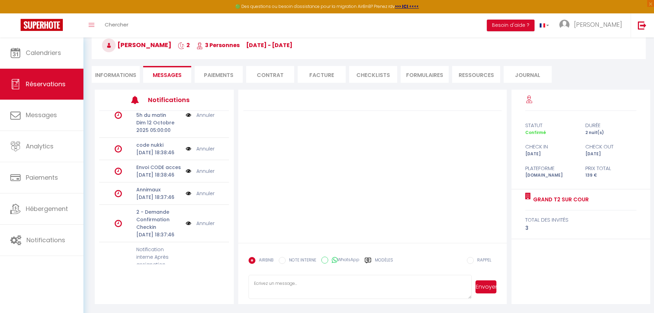
click at [199, 175] on link "Annuler" at bounding box center [205, 171] width 18 height 8
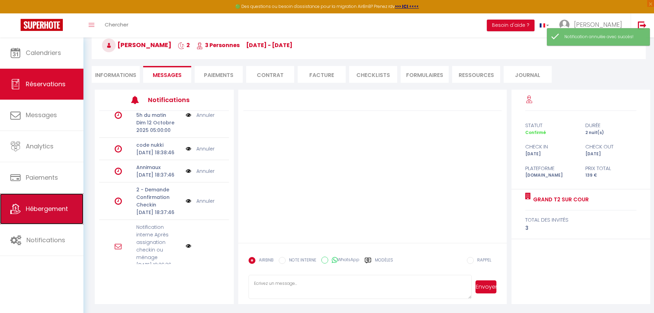
click at [41, 211] on span "Hébergement" at bounding box center [47, 208] width 42 height 9
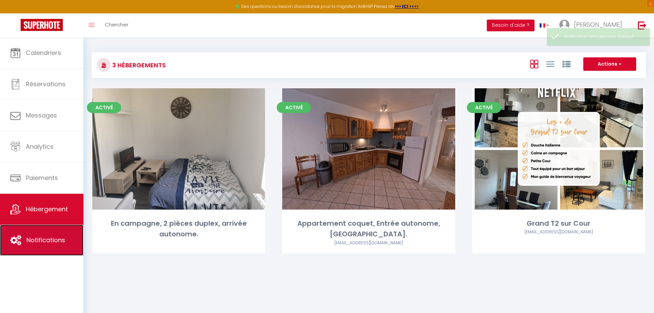
click at [37, 237] on span "Notifications" at bounding box center [45, 240] width 39 height 9
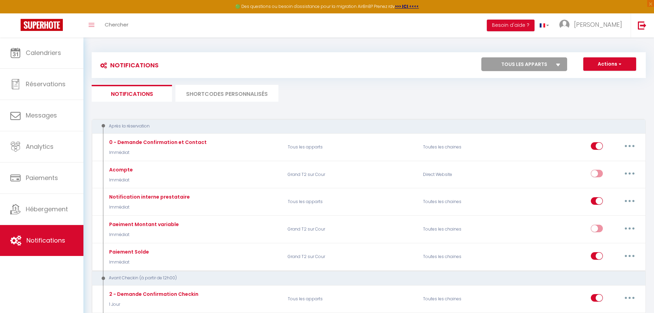
click at [212, 91] on li "SHORTCODES PERSONNALISÉS" at bounding box center [227, 93] width 103 height 17
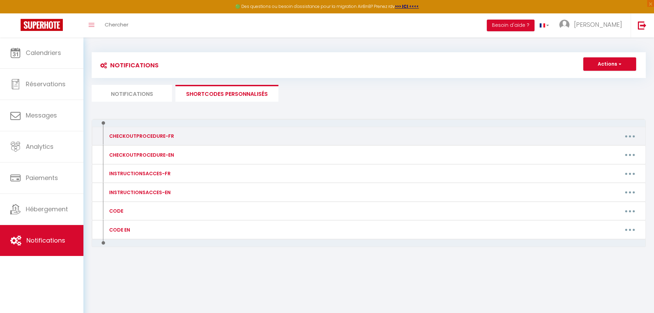
click at [633, 135] on button "button" at bounding box center [630, 136] width 19 height 11
click at [604, 151] on link "Editer" at bounding box center [612, 152] width 51 height 12
type input "CHECKOUTPROCEDURE-FR"
type textarea "CHECKOUTPROCEDURE-FR"
type textarea "Le code de la boîte à clé est le 2342 1 - La vaisselle est propre et rangée 2 -…"
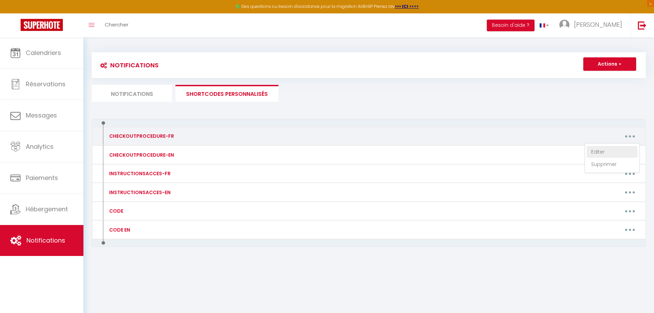
type textarea "Le code de la boîte à clé est le 1976 1 - La vaisselle est propre et rangée 2 -…"
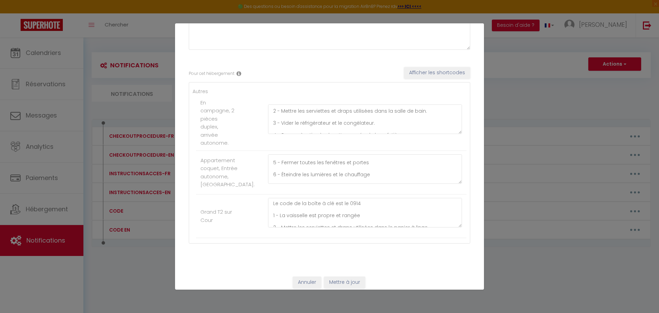
scroll to position [89, 0]
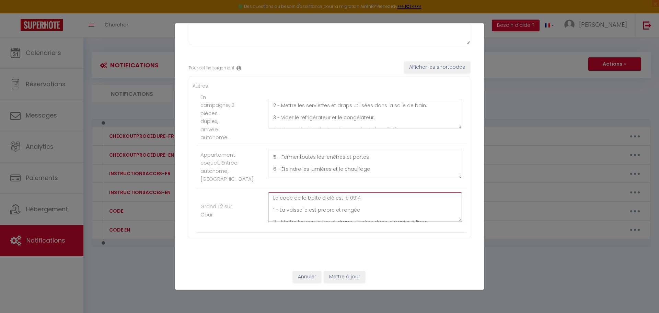
click at [351, 200] on textarea "Le code de la boîte à clé est le 0914 1 - La vaisselle est propre et rangée 2 -…" at bounding box center [365, 207] width 194 height 30
click at [352, 200] on textarea "Le code de la boîte à clé est le 0914 1 - La vaisselle est propre et rangée 2 -…" at bounding box center [365, 207] width 194 height 30
type textarea "Le code de la boîte à clé est le 1985 1 - La vaisselle est propre et rangée 2 -…"
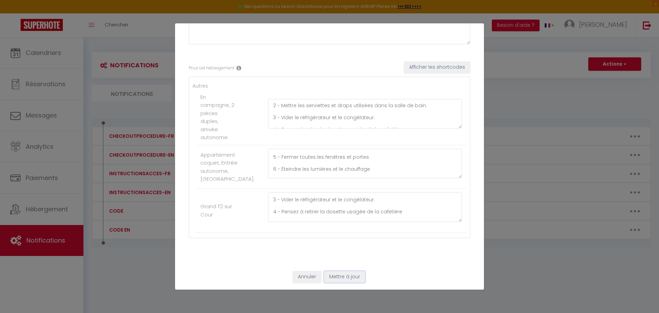
click at [348, 274] on button "Mettre à jour" at bounding box center [344, 277] width 41 height 12
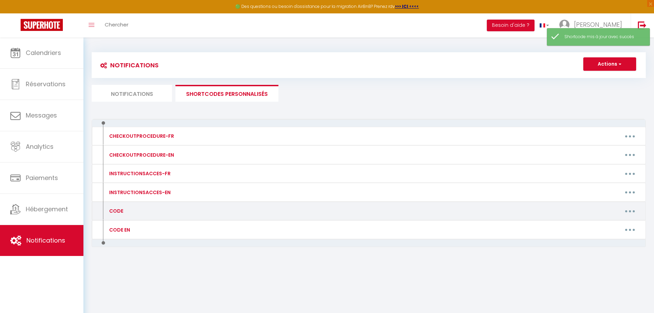
click at [632, 213] on button "button" at bounding box center [630, 210] width 19 height 11
click at [597, 222] on link "Editer" at bounding box center [612, 227] width 51 height 12
type input "CODE"
type textarea "Le code de la boîte à clé"
type textarea "Vous arrivez devant la porte du 39 rue Grande 77570 Aufferville, vous verrez 2 …"
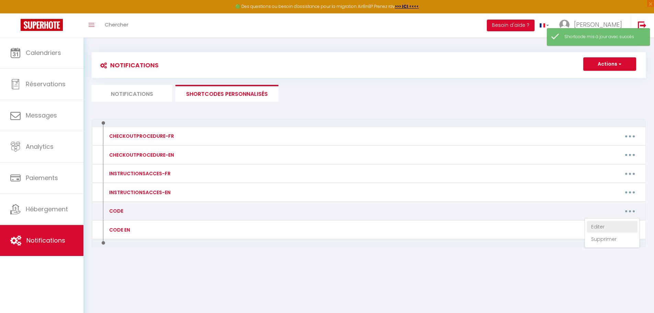
type textarea "Vous arrivez devant la porte du 84 bis rue Gambetta 45120 Châlette-sur-Loing. D…"
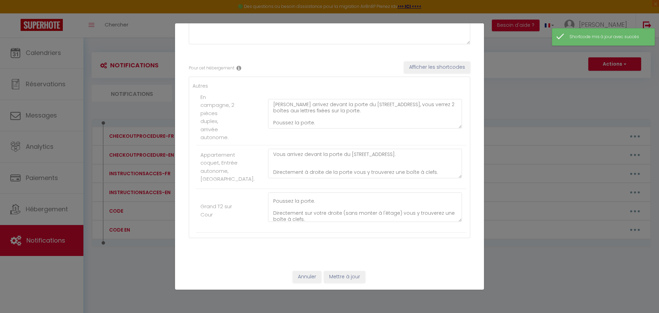
scroll to position [38, 0]
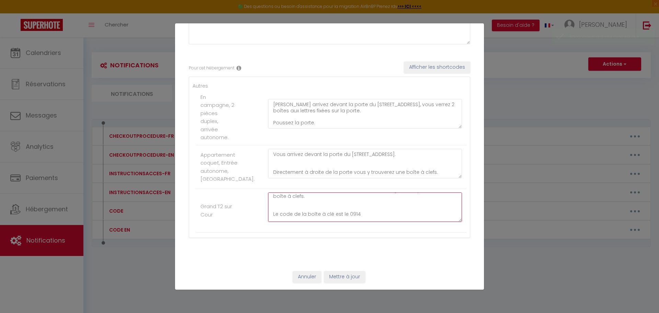
click at [354, 213] on textarea "Vous arrivez devant la porte du 39 rue Grande 77570 Aufferville, vous verrez 2 …" at bounding box center [365, 207] width 194 height 30
type textarea "Vous arrivez devant la porte du 39 rue Grande 77570 Aufferville, vous verrez 2 …"
drag, startPoint x: 353, startPoint y: 213, endPoint x: 351, endPoint y: 277, distance: 63.9
click at [351, 277] on button "Mettre à jour" at bounding box center [344, 277] width 41 height 12
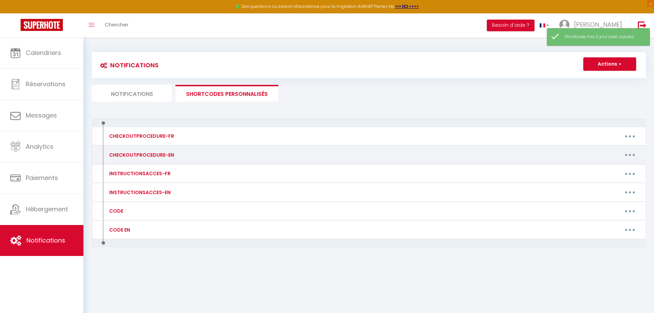
click at [631, 154] on button "button" at bounding box center [630, 154] width 19 height 11
click at [606, 168] on link "Editer" at bounding box center [612, 171] width 51 height 12
type input "CHECKOUTPROCEDURE-EN"
type textarea "1 - Do the dishes and throw out the trash 2 - At 11:00 am maximum, lock the apa…"
type textarea "The key box code is 2342 1 – The dishes are clean and put away. 2 – Place used …"
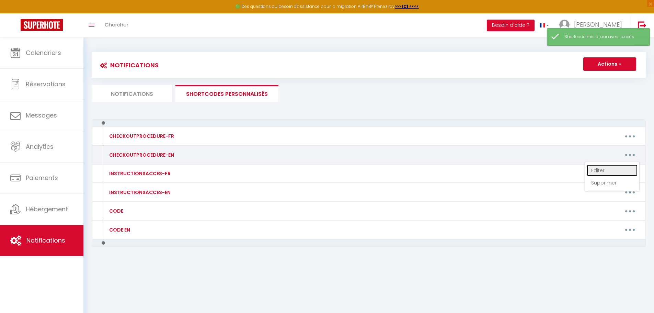
type textarea "The key box code is 1976 1 – The dishes are clean and put away. 2 – Place used …"
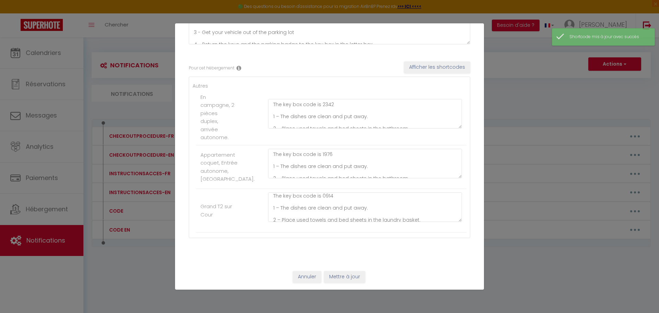
scroll to position [0, 0]
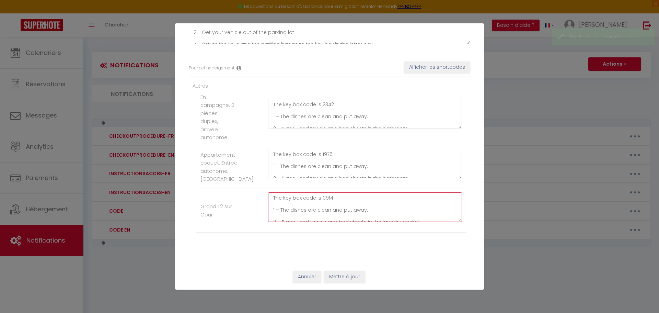
click at [325, 198] on textarea "The key box code is 0914 1 – The dishes are clean and put away. 2 – Place used …" at bounding box center [365, 207] width 194 height 30
type textarea "The key box code is 1985 1 – The dishes are clean and put away. 2 – Place used …"
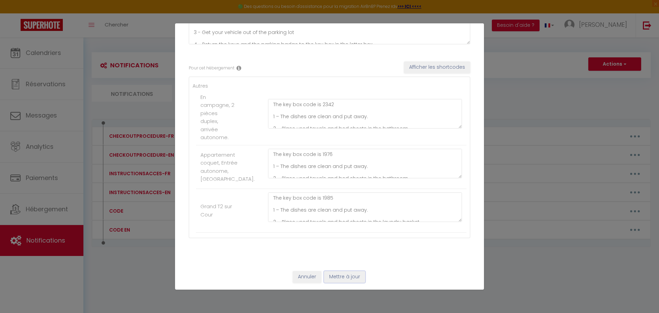
click at [352, 273] on button "Mettre à jour" at bounding box center [344, 277] width 41 height 12
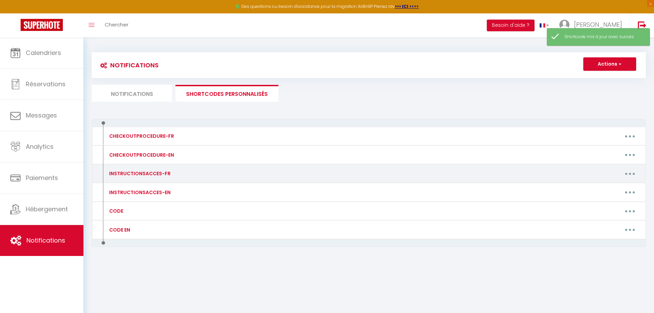
click at [627, 175] on button "button" at bounding box center [630, 173] width 19 height 11
click at [602, 186] on link "Editer" at bounding box center [612, 189] width 51 height 12
type input "INSTRUCTIONSACCES-FR"
type textarea "Il ne vous reste plus qu’à venir avec vos valises, en effet tout est fourni dan…"
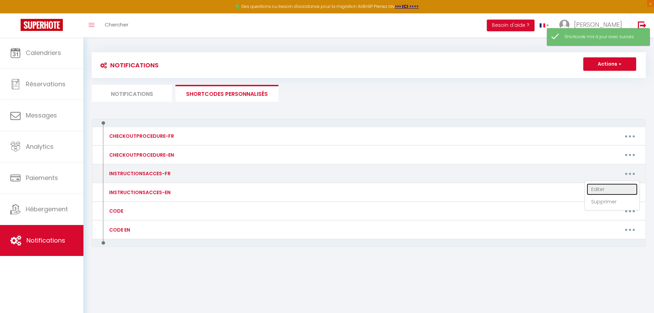
type textarea "Il ne vous reste plus qu’à venir avec vos valises, en effet tout est fourni dan…"
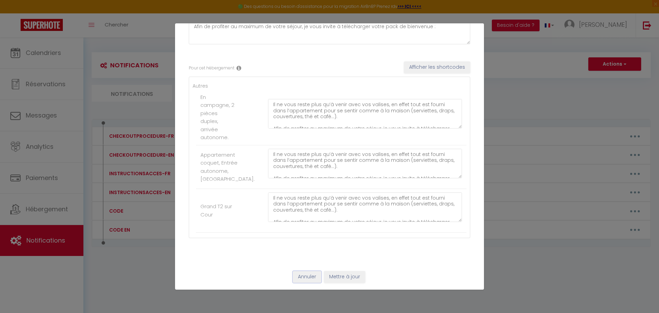
click at [310, 274] on button "Annuler" at bounding box center [307, 277] width 29 height 12
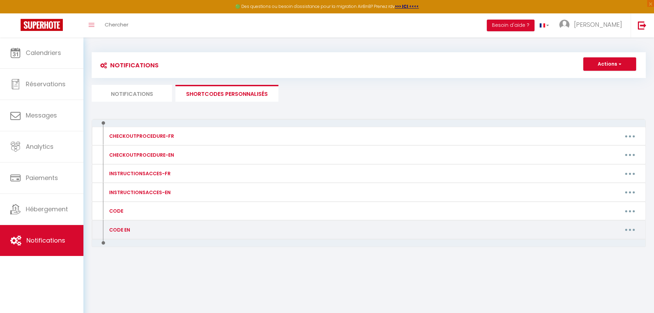
click at [632, 228] on button "button" at bounding box center [630, 229] width 19 height 11
click at [607, 244] on link "Editer" at bounding box center [612, 245] width 51 height 12
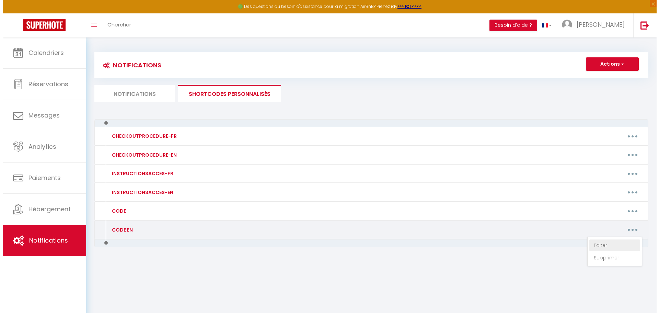
type input "CODE EN"
type textarea "code english"
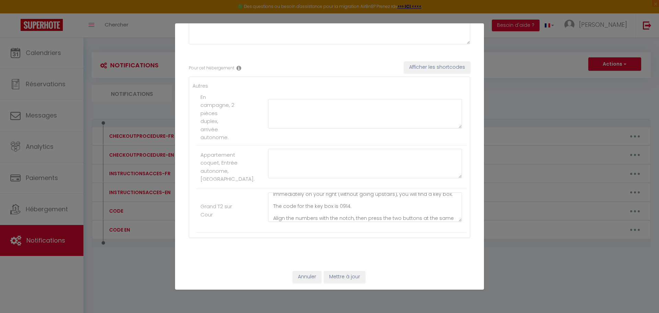
scroll to position [34, 0]
click at [342, 205] on textarea "You arrive at the door of 39 rue Grande, 77570 Aufferville, where you’ll see tw…" at bounding box center [365, 207] width 194 height 30
type textarea "You arrive at the door of 39 rue Grande, 77570 Aufferville, where you’ll see tw…"
click at [349, 274] on button "Mettre à jour" at bounding box center [344, 277] width 41 height 12
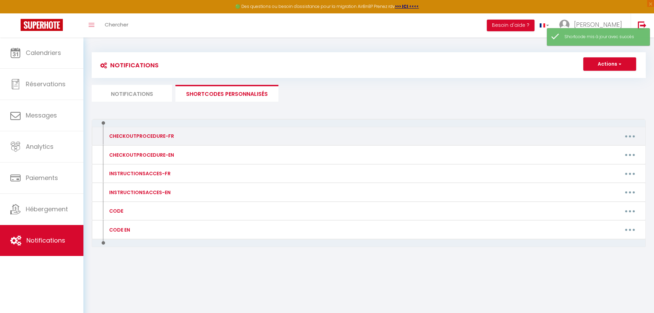
click at [625, 134] on button "button" at bounding box center [630, 136] width 19 height 11
click at [606, 148] on link "Editer" at bounding box center [612, 152] width 51 height 12
type input "CHECKOUTPROCEDURE-FR"
type textarea "CHECKOUTPROCEDURE-FR"
type textarea "Le code de la boîte à clé est le 2342 1 - La vaisselle est propre et rangée 2 -…"
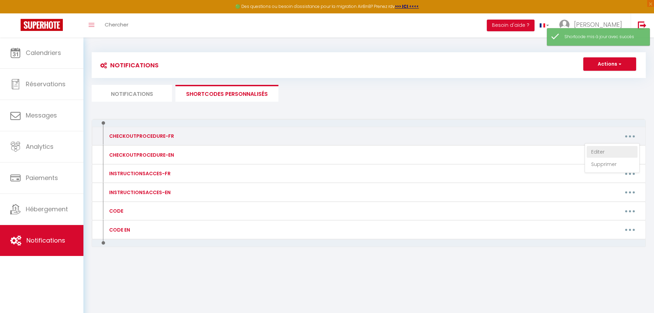
type textarea "Le code de la boîte à clé est le 1976 1 - La vaisselle est propre et rangée 2 -…"
type textarea "Le code de la boîte à clé est le 1985 1 - La vaisselle est propre et rangée 2 -…"
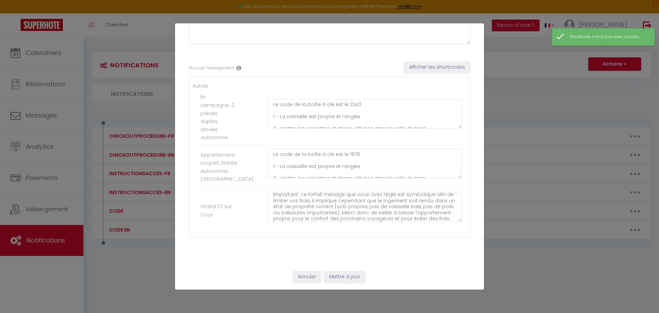
scroll to position [156, 0]
click at [306, 278] on button "Annuler" at bounding box center [307, 277] width 29 height 12
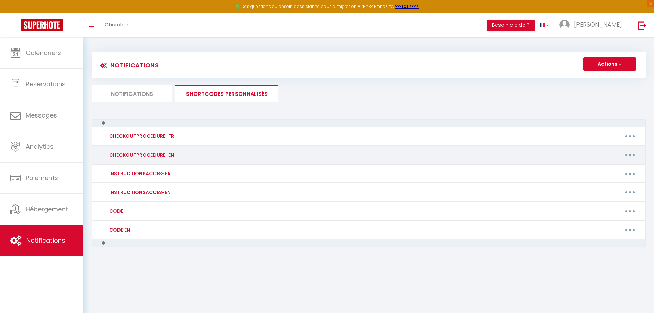
click at [625, 152] on button "button" at bounding box center [630, 154] width 19 height 11
click at [605, 168] on link "Editer" at bounding box center [612, 171] width 51 height 12
type input "CHECKOUTPROCEDURE-EN"
type textarea "1 - Do the dishes and throw out the trash 2 - At 11:00 am maximum, lock the apa…"
type textarea "The key box code is 2342 1 – The dishes are clean and put away. 2 – Place used …"
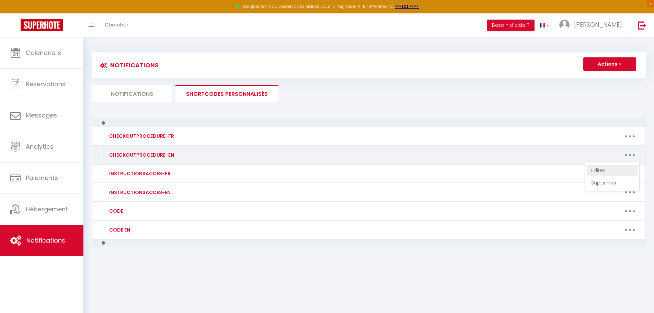
type textarea "The key box code is 1976 1 – The dishes are clean and put away. 2 – Place used …"
type textarea "The key box code is 1985 1 – The dishes are clean and put away. 2 – Place used …"
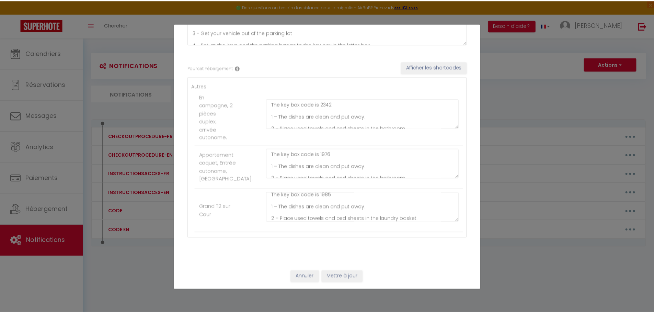
scroll to position [0, 0]
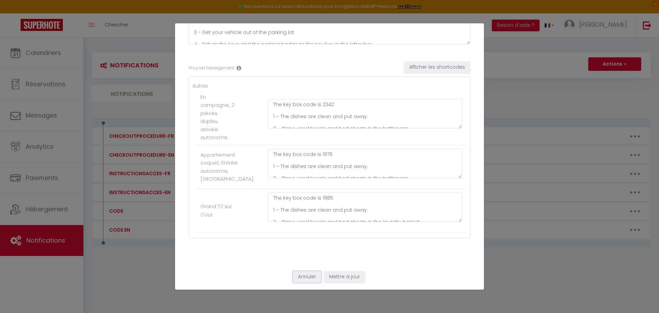
click at [317, 273] on button "Annuler" at bounding box center [307, 277] width 29 height 12
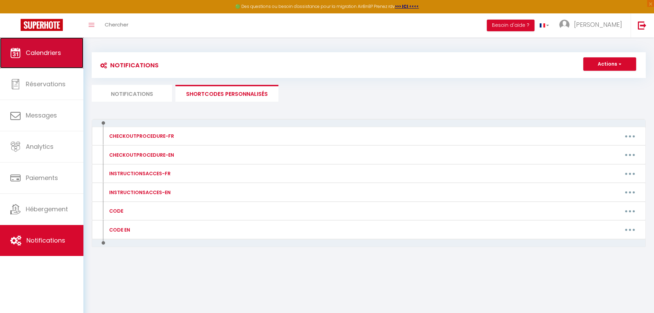
click at [57, 45] on link "Calendriers" at bounding box center [41, 52] width 83 height 31
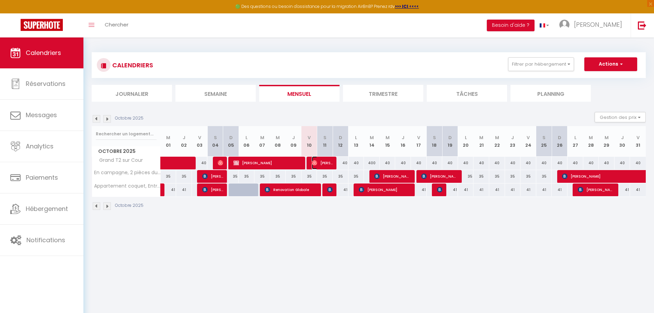
click at [326, 163] on span "Mahmoud Nofal" at bounding box center [322, 162] width 21 height 13
select select "OK"
select select "0"
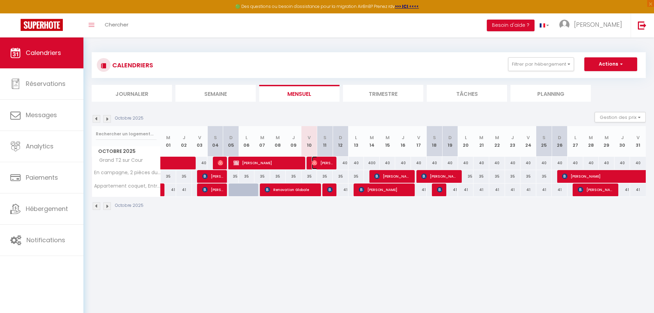
select select "1"
select select
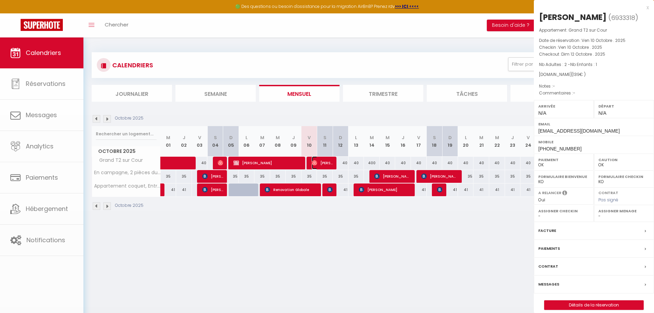
select select "33148"
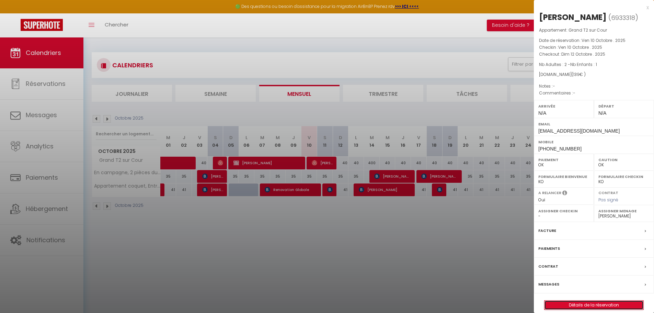
click at [564, 301] on link "Détails de la réservation" at bounding box center [594, 305] width 99 height 9
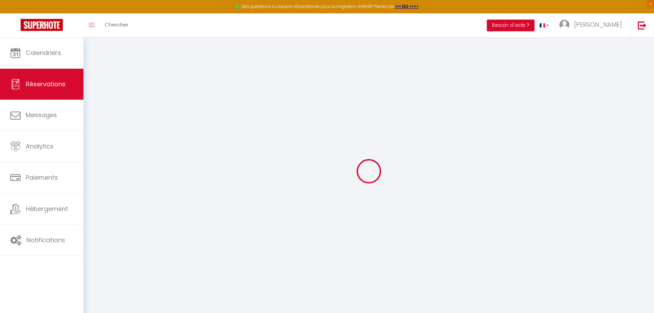
type input "Mahmoud"
type input "Nofal"
type input "e1b95uvuriv5qxlenxuu405hfhni@reply.superhote.com"
type input "+33646297532"
select select
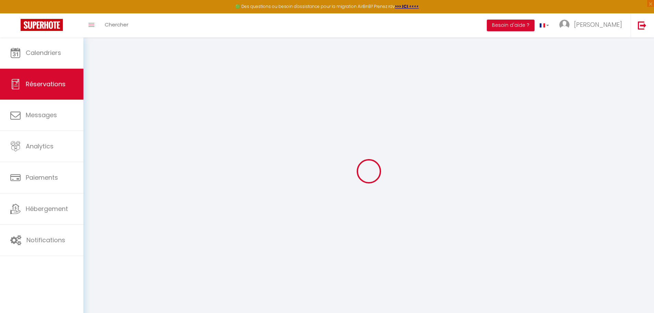
type input "28.8"
select select "50150"
select select "1"
select select
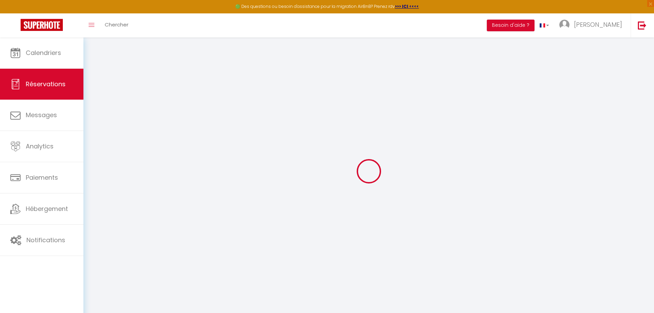
type input "2"
type input "1"
select select "12"
select select
type input "114"
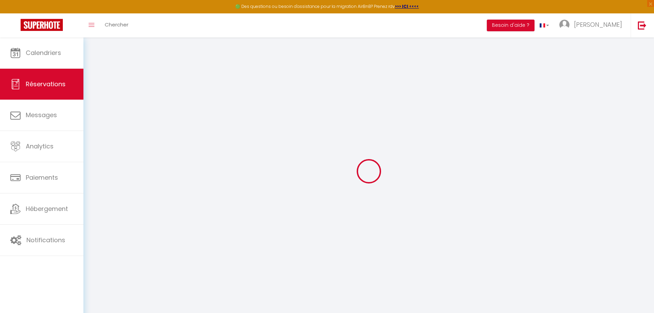
checkbox input "false"
type input "0"
select select "1"
type input "20"
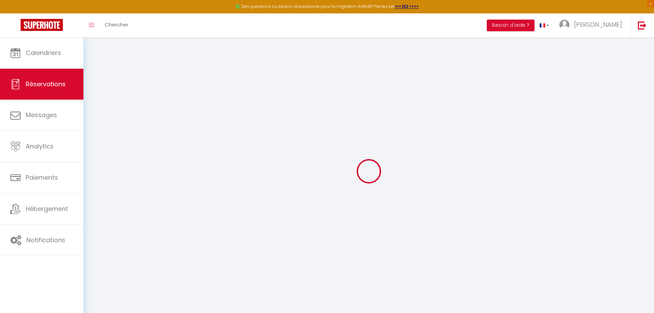
type input "0"
select select
select select "15"
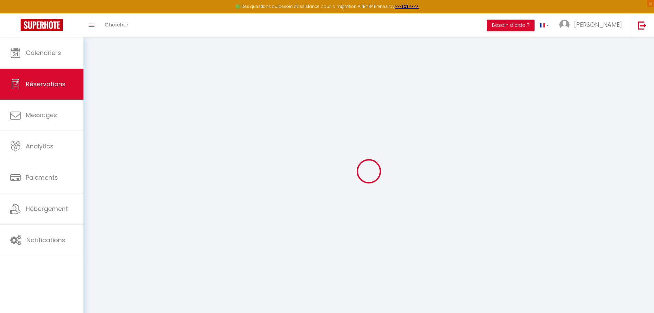
checkbox input "false"
select select
checkbox input "false"
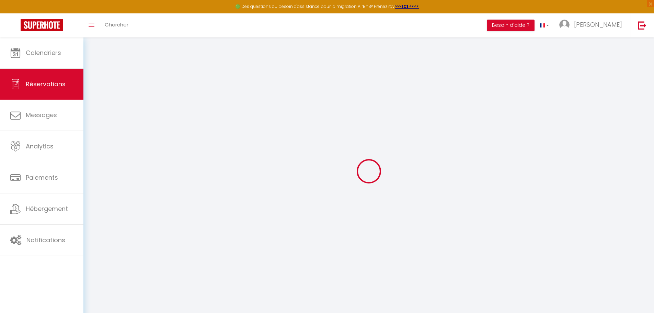
select select
checkbox input "false"
select select
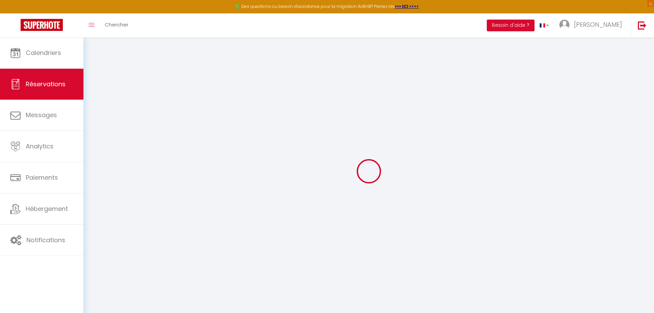
select select
checkbox input "false"
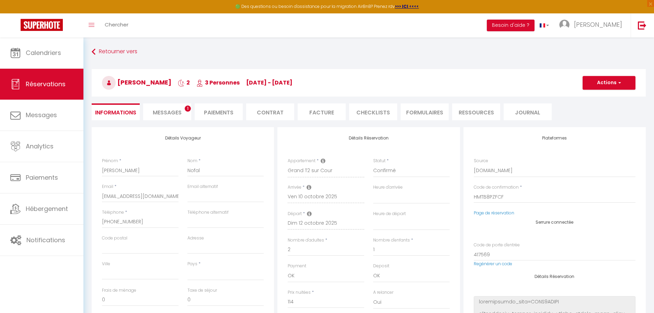
select select
type input "25"
select select
checkbox input "false"
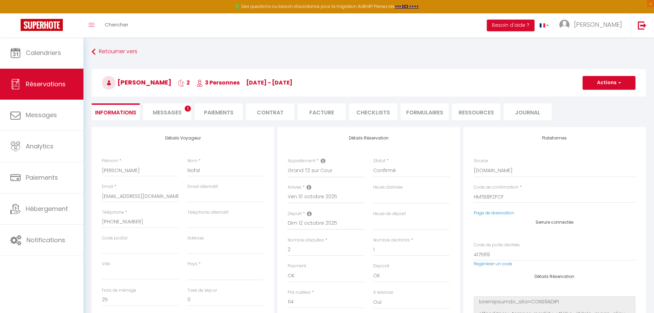
select select
checkbox input "false"
select select
click at [172, 110] on span "Messages" at bounding box center [167, 113] width 29 height 8
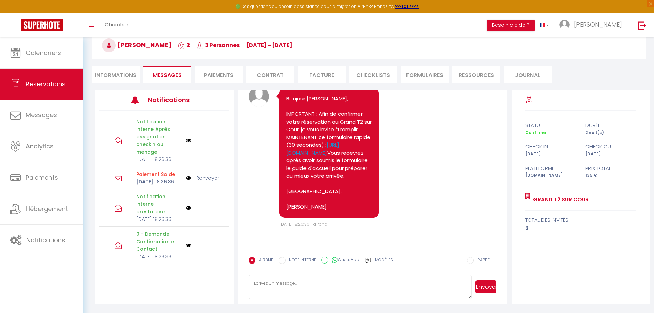
scroll to position [309, 0]
click at [186, 182] on img at bounding box center [188, 178] width 5 height 8
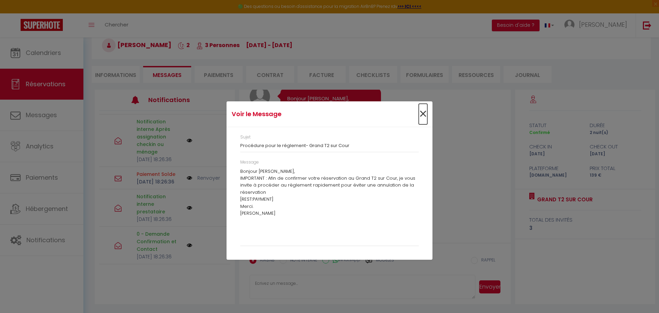
click at [422, 113] on span "×" at bounding box center [423, 114] width 9 height 21
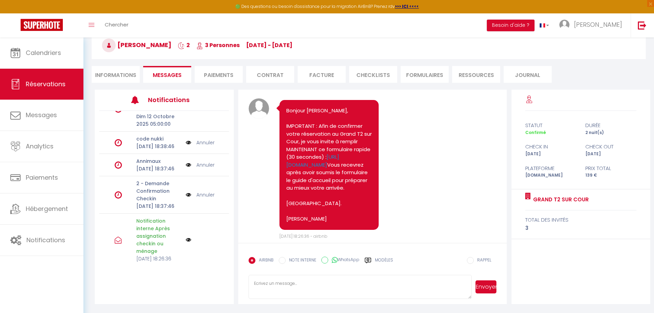
scroll to position [195, 0]
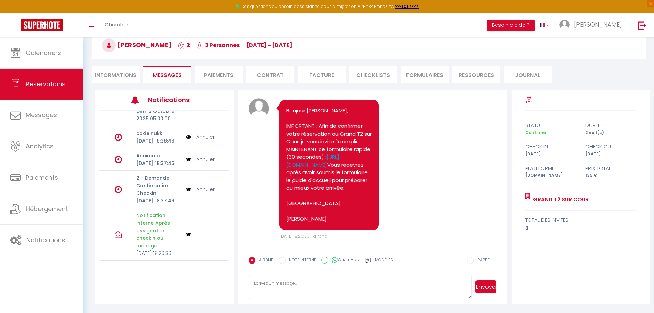
drag, startPoint x: 126, startPoint y: 78, endPoint x: 154, endPoint y: 88, distance: 29.8
click at [126, 78] on li "Informations" at bounding box center [116, 74] width 48 height 17
select select
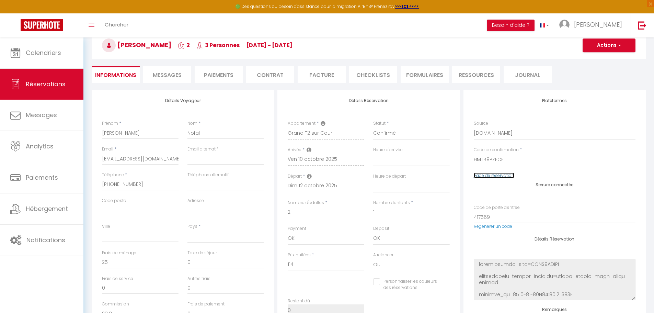
click at [497, 178] on link "Page de réservation" at bounding box center [494, 175] width 41 height 6
select select
checkbox input "false"
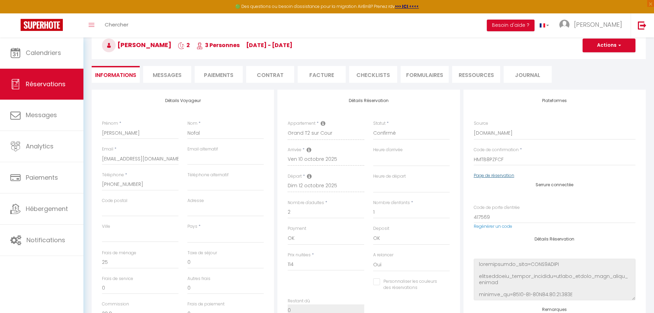
select select
checkbox input "false"
select select
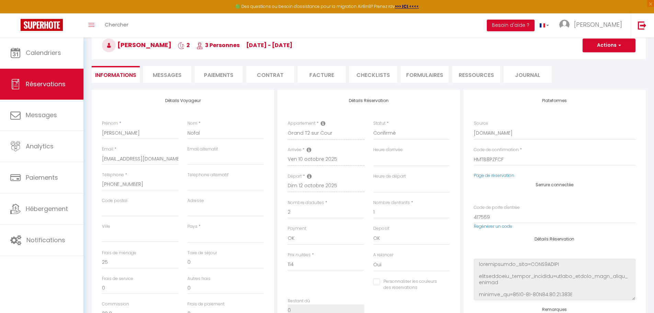
select select
checkbox input "false"
select select
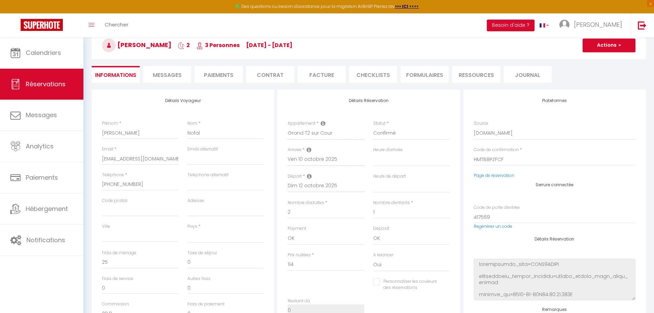
select select
checkbox input "false"
select select
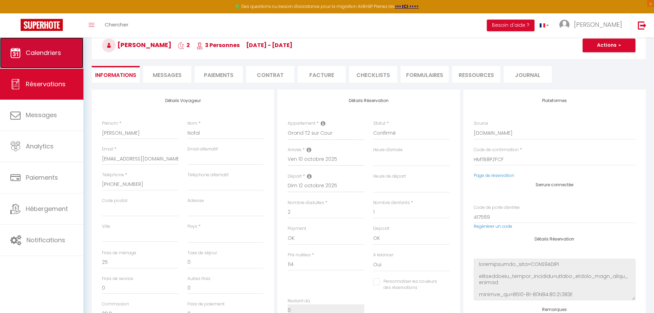
click at [49, 58] on link "Calendriers" at bounding box center [41, 52] width 83 height 31
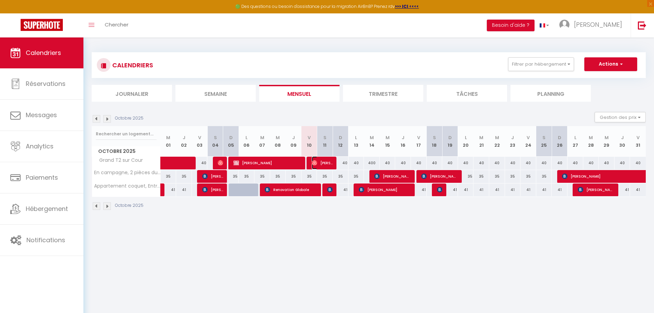
click at [330, 167] on span "Mahmoud Nofal" at bounding box center [322, 162] width 21 height 13
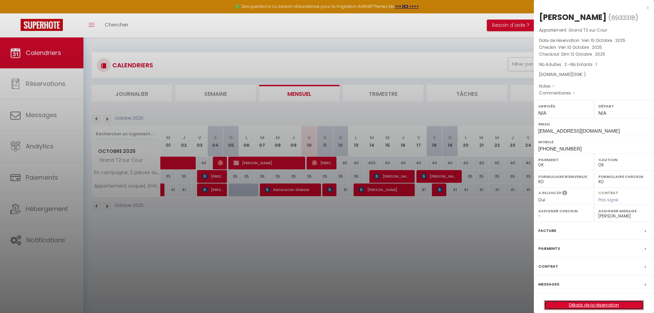
drag, startPoint x: 587, startPoint y: 303, endPoint x: 564, endPoint y: 301, distance: 22.8
click at [587, 303] on link "Détails de la réservation" at bounding box center [594, 305] width 99 height 9
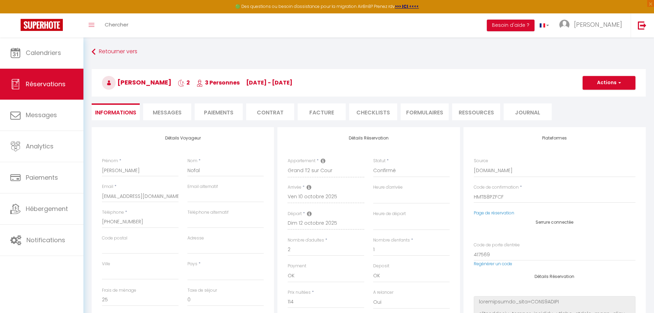
click at [176, 111] on span "Messages" at bounding box center [167, 113] width 29 height 8
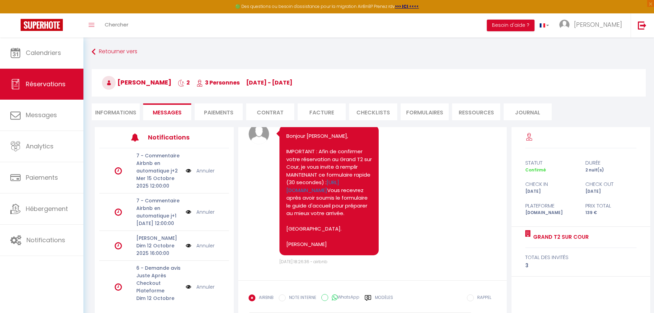
scroll to position [58, 0]
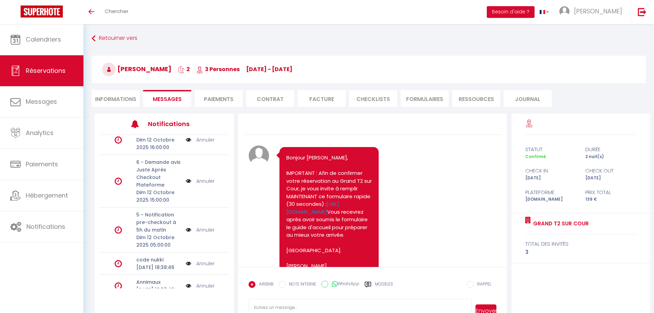
scroll to position [137, 0]
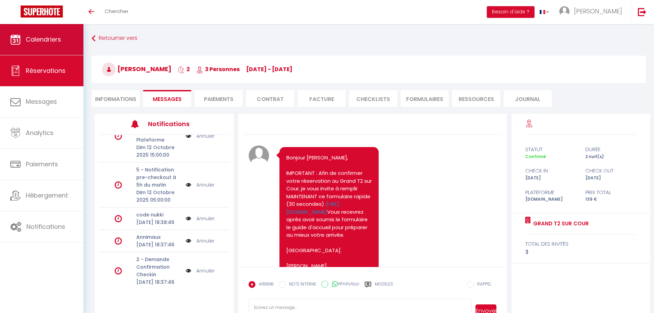
click at [58, 42] on span "Calendriers" at bounding box center [43, 39] width 35 height 9
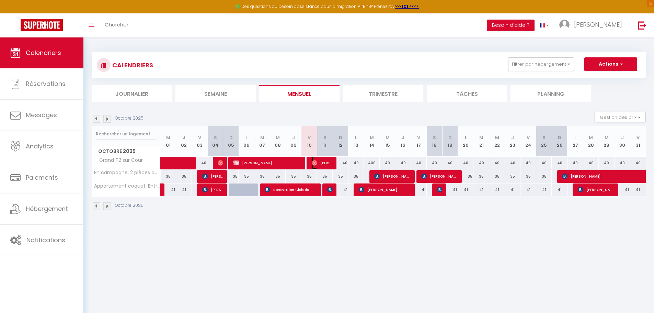
click at [321, 165] on span "[PERSON_NAME]" at bounding box center [322, 162] width 21 height 13
select select "OK"
select select "0"
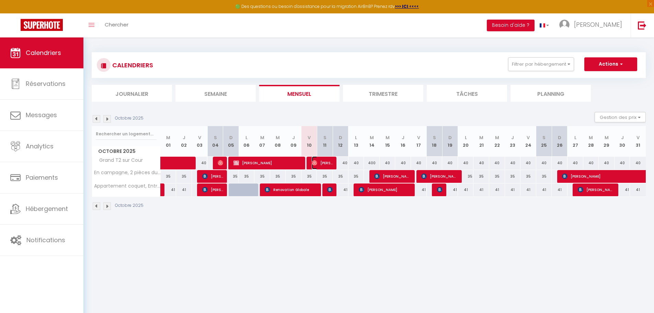
select select "1"
select select
select select "33148"
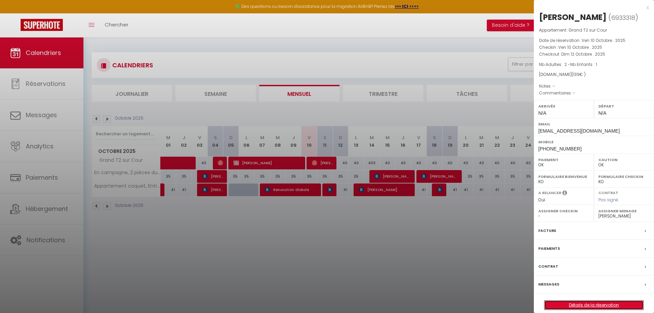
click at [573, 302] on link "Détails de la réservation" at bounding box center [594, 305] width 99 height 9
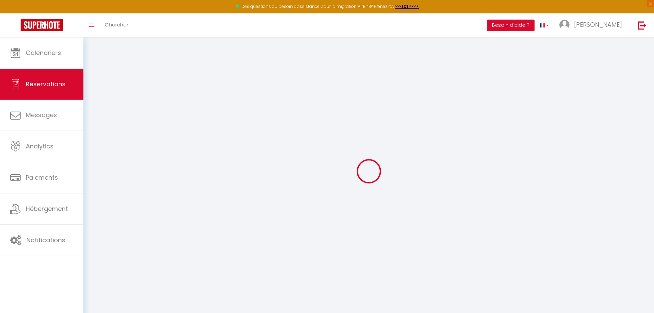
type input "Mahmoud"
type input "Nofal"
type input "e1b95uvuriv5qxlenxuu405hfhni@reply.superhote.com"
type input "+33646297532"
select select
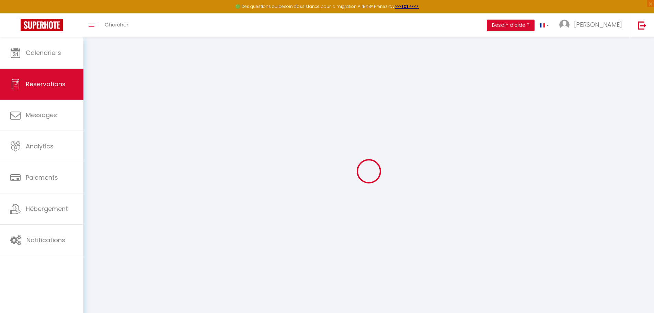
type input "28.8"
select select "50150"
select select "1"
select select
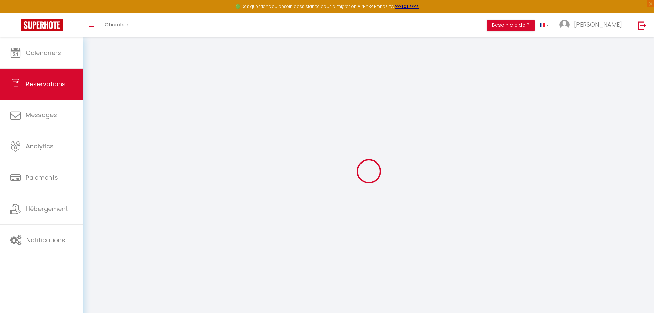
type input "2"
type input "1"
select select "12"
select select
type input "114"
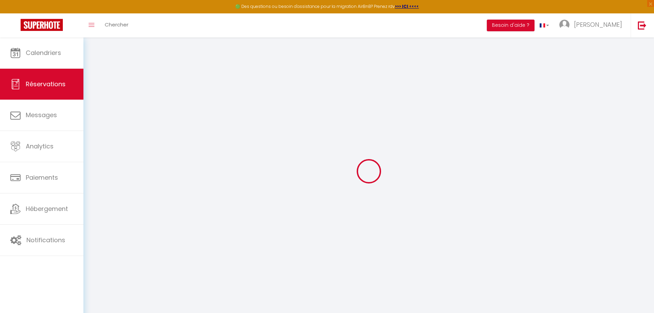
checkbox input "false"
type input "0"
select select "1"
type input "20"
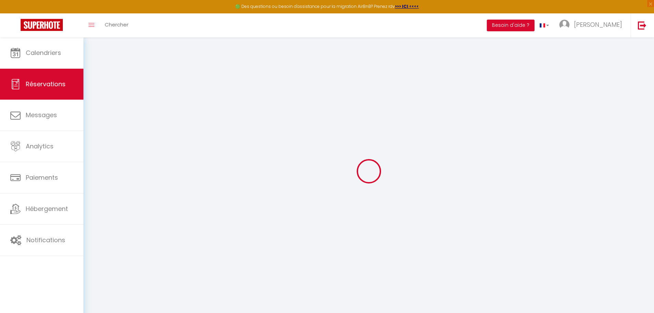
type input "0"
select select
select select "15"
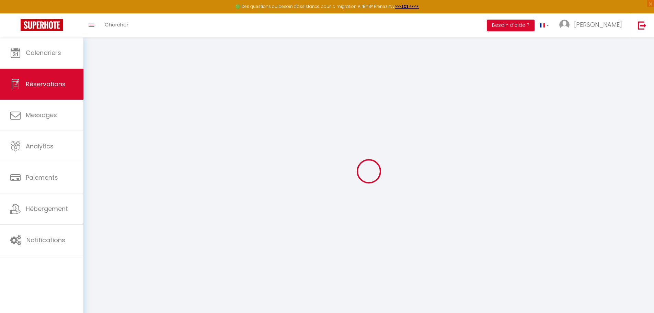
checkbox input "false"
select select
checkbox input "false"
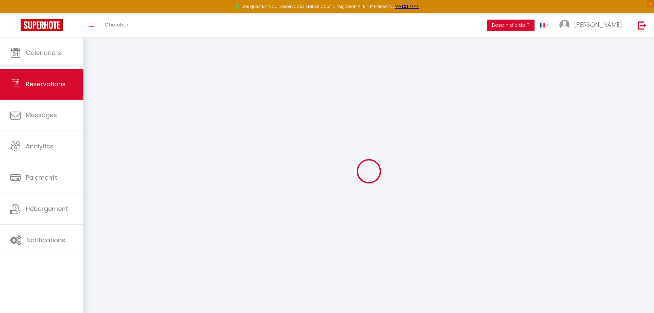
select select
checkbox input "false"
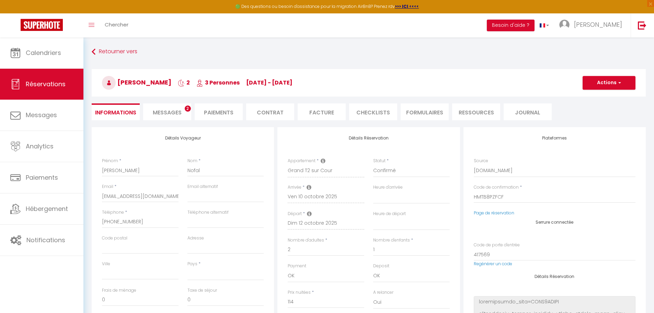
select select
type input "25"
select select
checkbox input "false"
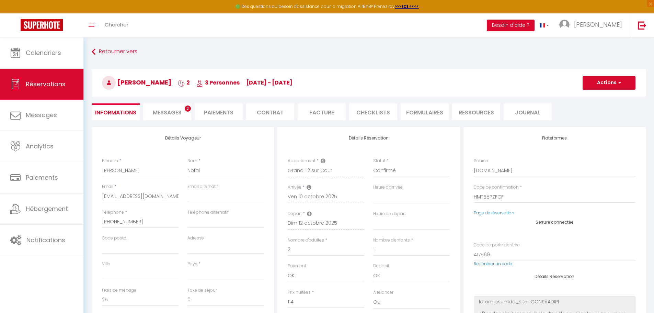
select select
checkbox input "false"
select select
click at [175, 114] on span "Messages" at bounding box center [167, 113] width 29 height 8
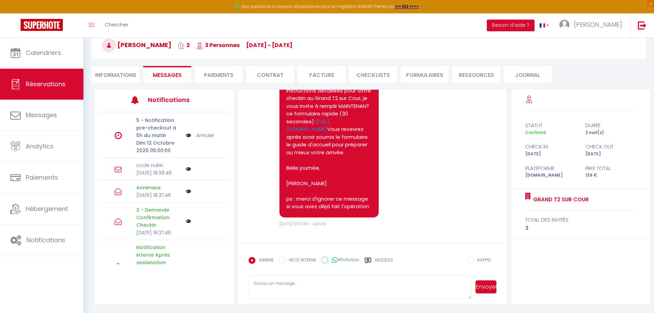
scroll to position [160, 0]
click at [369, 259] on icon at bounding box center [368, 260] width 6 height 5
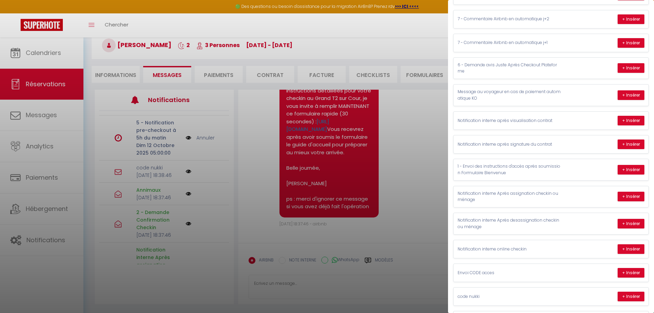
scroll to position [229, 0]
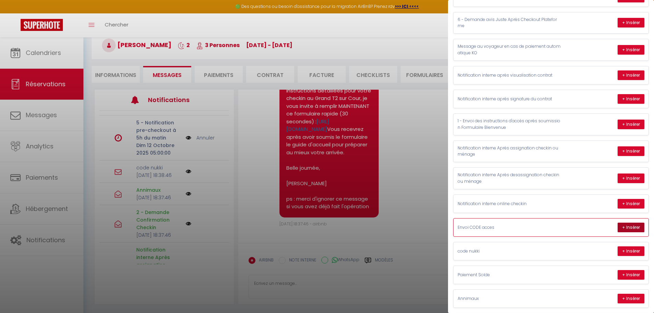
click at [626, 224] on button "+ Insérer" at bounding box center [631, 228] width 27 height 10
type textarea "Hello Mahmoud, Vous arrivez devant la porte du 39 rue Grande 77570 Aufferville,…"
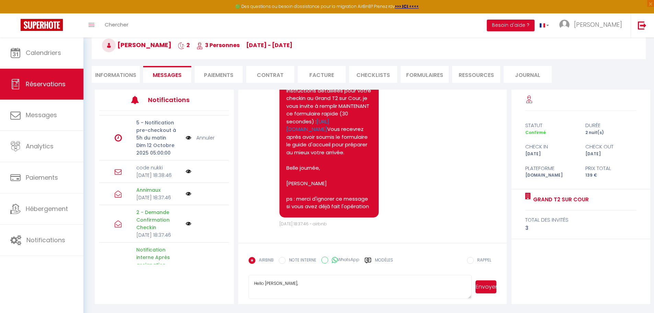
click at [487, 286] on button "Envoyer" at bounding box center [486, 286] width 21 height 13
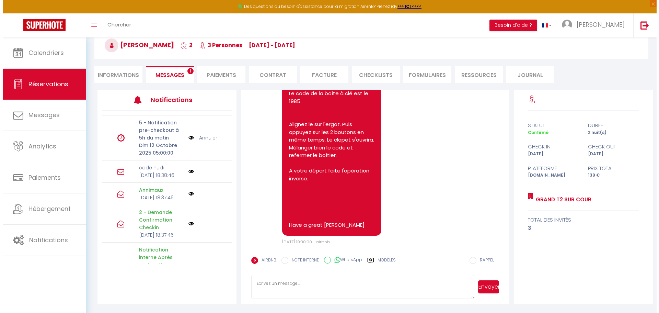
scroll to position [783, 0]
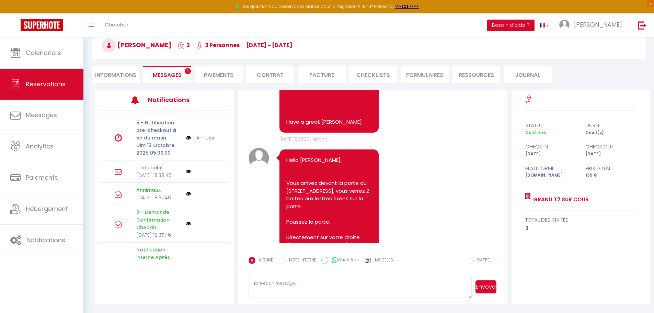
click at [535, 27] on button "Besoin d'aide ?" at bounding box center [511, 26] width 48 height 12
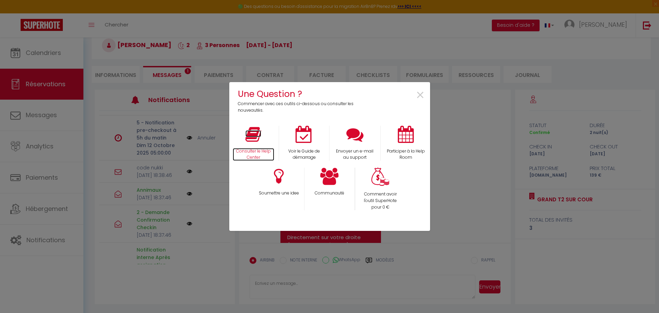
click at [249, 140] on icon at bounding box center [254, 134] width 16 height 17
click at [333, 177] on icon at bounding box center [329, 176] width 19 height 17
